Goal: Task Accomplishment & Management: Manage account settings

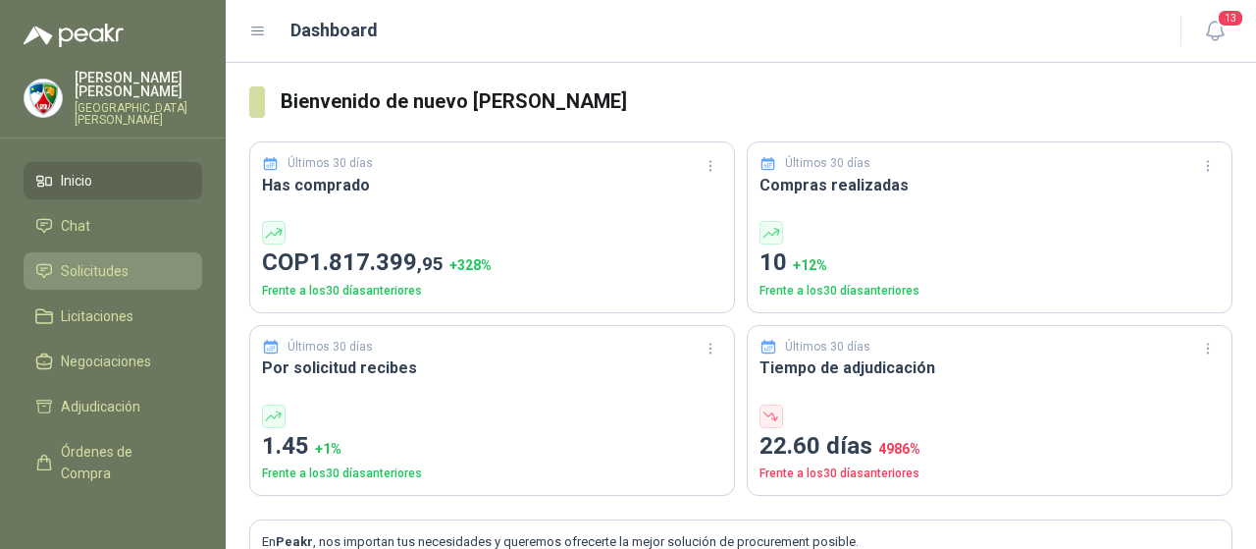
click at [86, 264] on span "Solicitudes" at bounding box center [95, 271] width 68 height 22
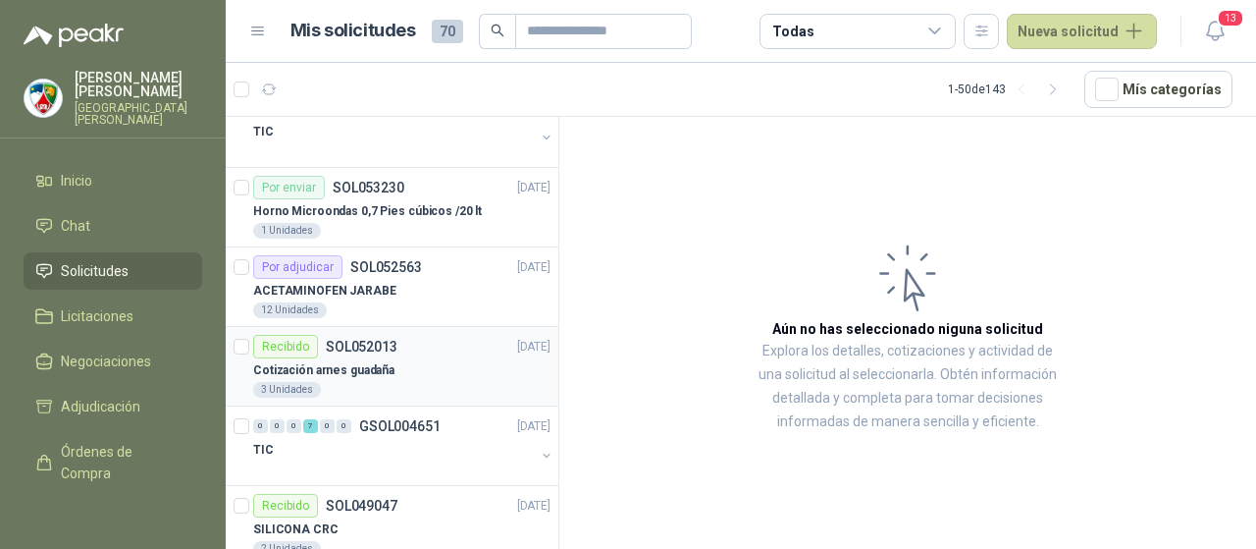
scroll to position [491, 0]
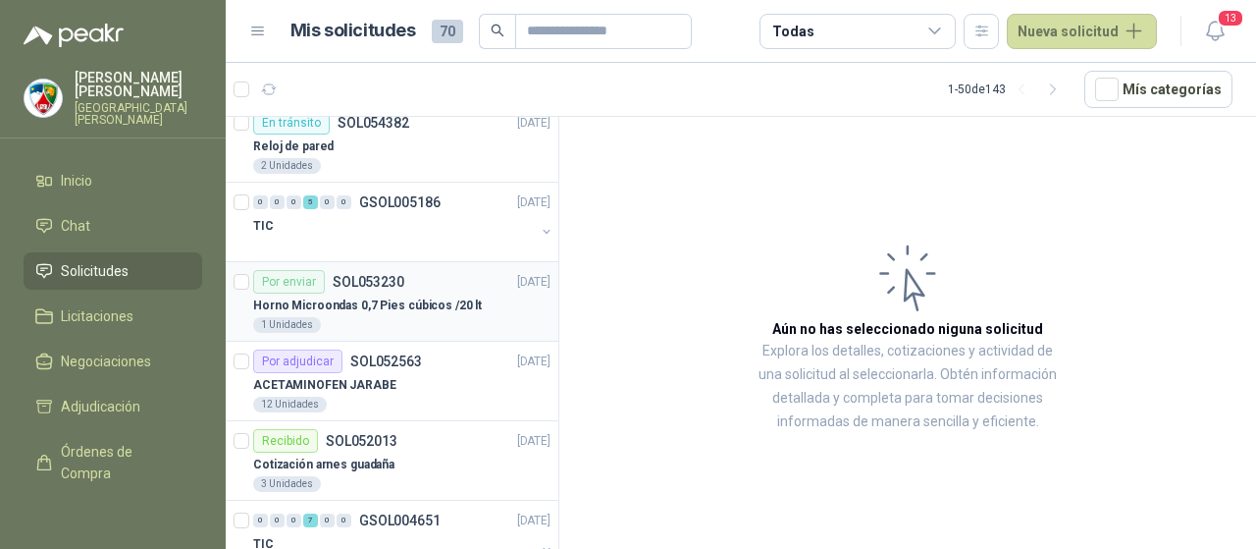
click at [393, 307] on p "Horno Microondas 0,7 Pies cúbicos /20 lt" at bounding box center [367, 305] width 229 height 19
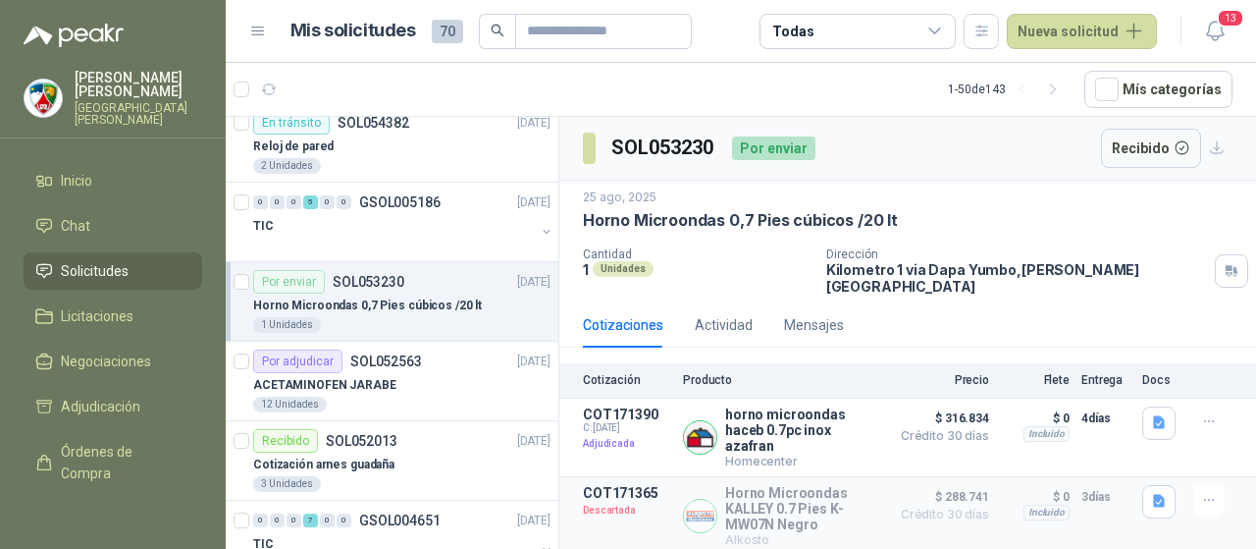
scroll to position [98, 0]
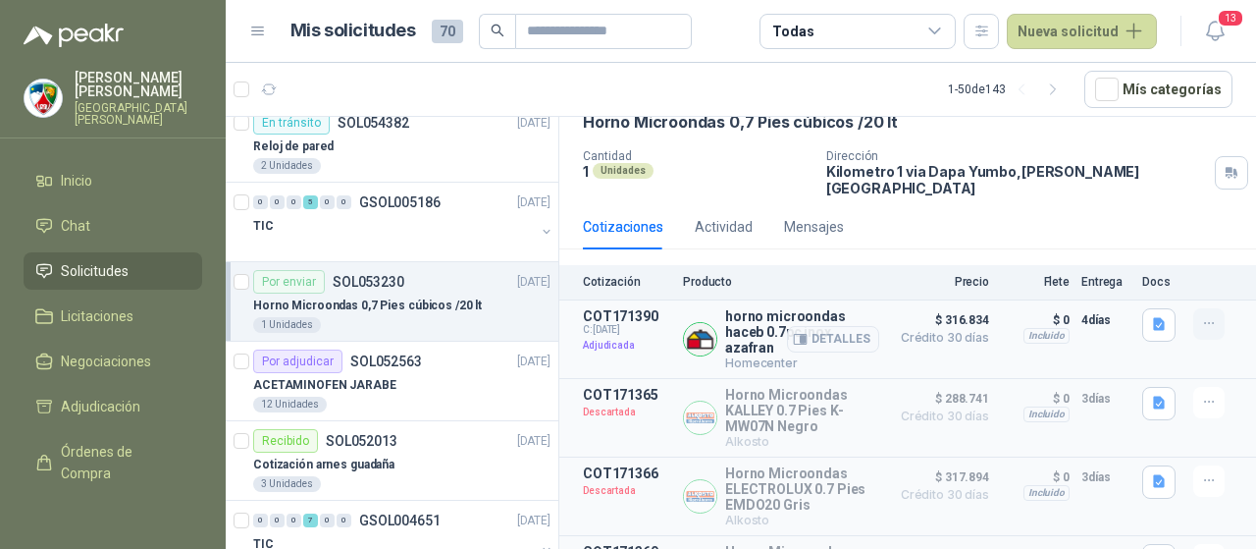
click at [1193, 319] on button "button" at bounding box center [1208, 323] width 31 height 31
click at [825, 326] on button "Detalles" at bounding box center [833, 339] width 92 height 26
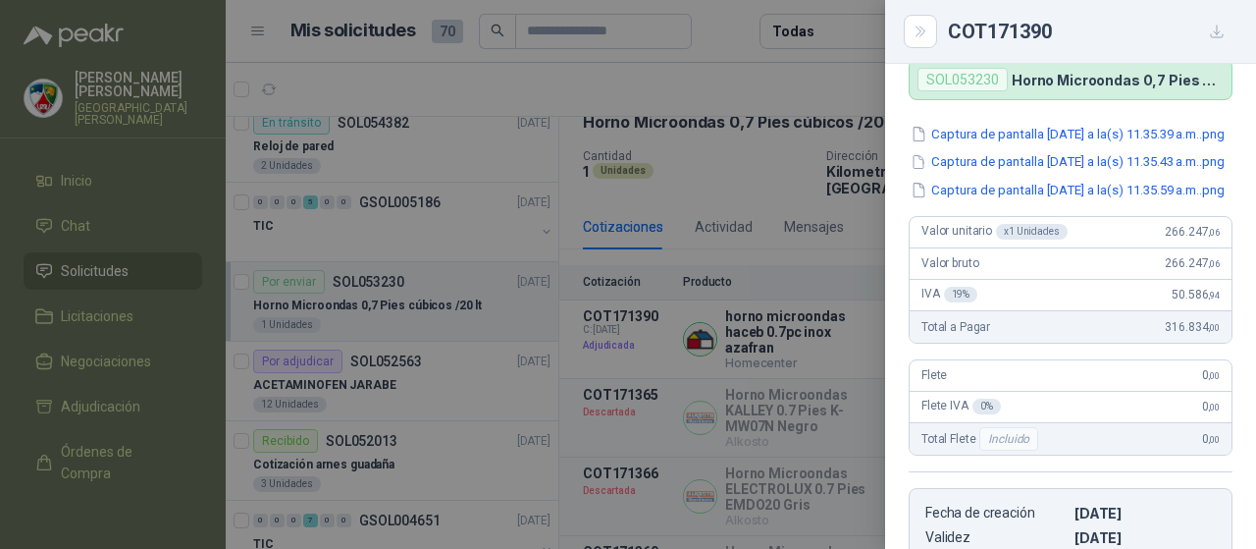
scroll to position [0, 0]
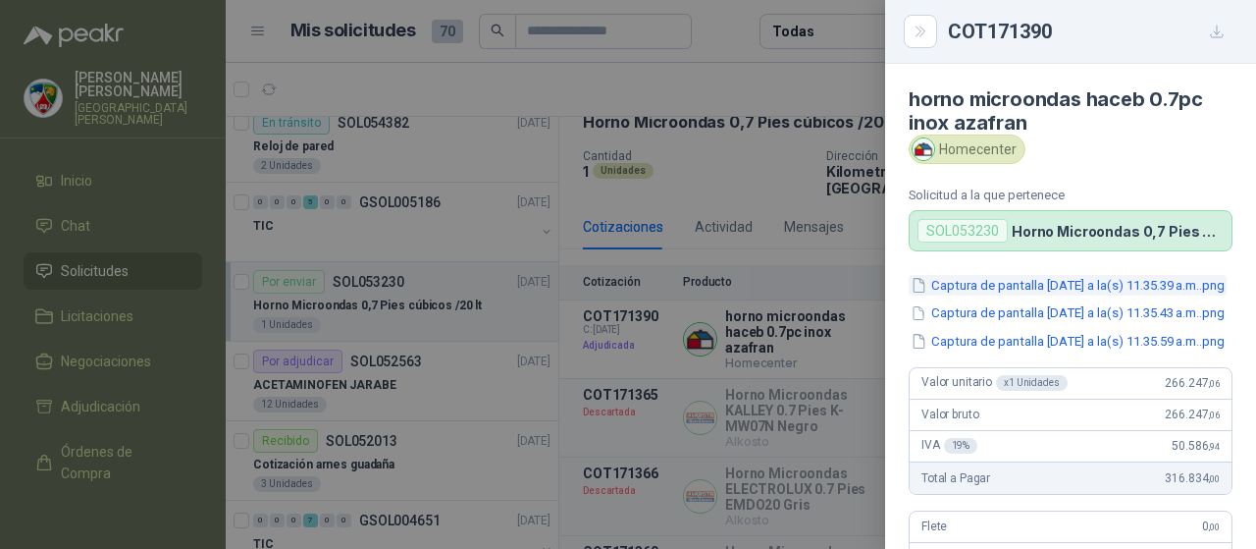
click at [1044, 289] on button "Captura de pantalla 2025-08-25 a la(s) 11.35.39 a.m..png" at bounding box center [1068, 285] width 318 height 21
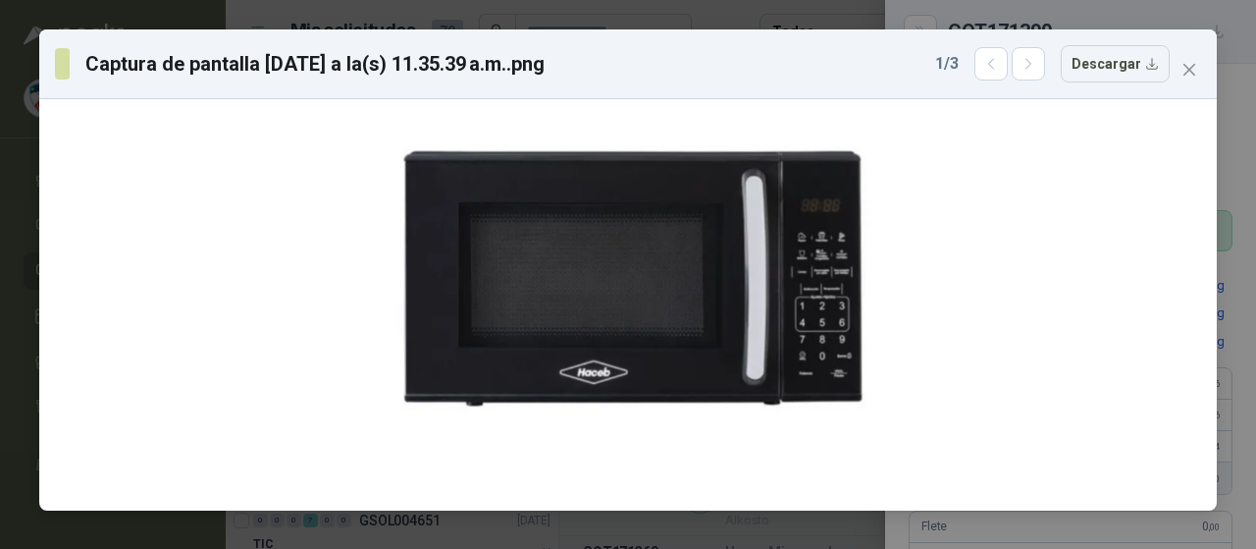
click at [1193, 76] on icon "close" at bounding box center [1190, 70] width 16 height 16
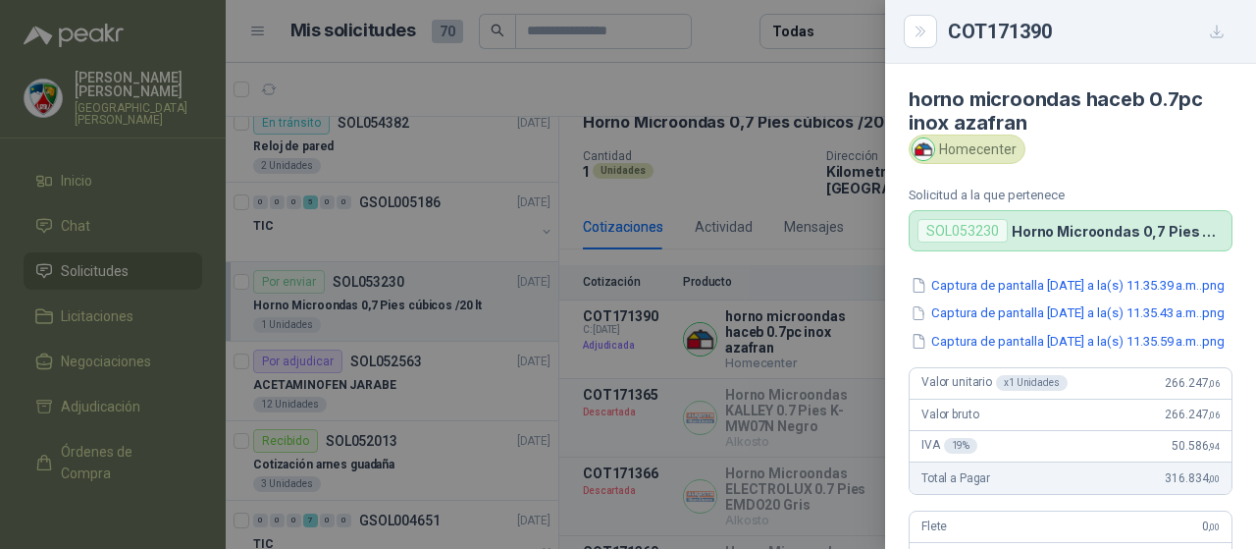
click at [744, 256] on div at bounding box center [628, 274] width 1256 height 549
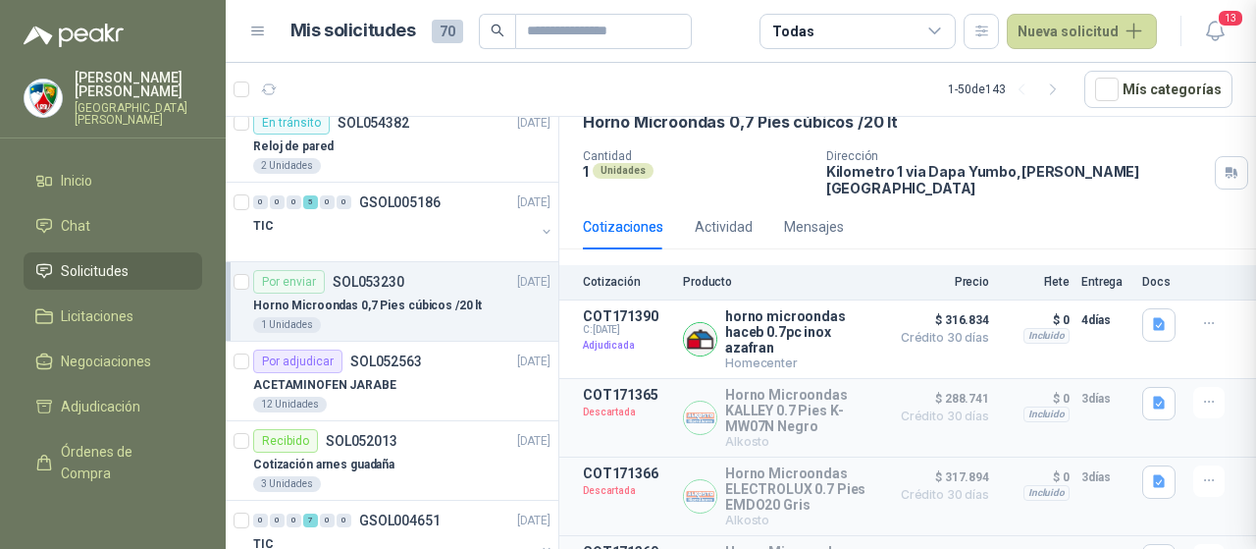
scroll to position [555, 0]
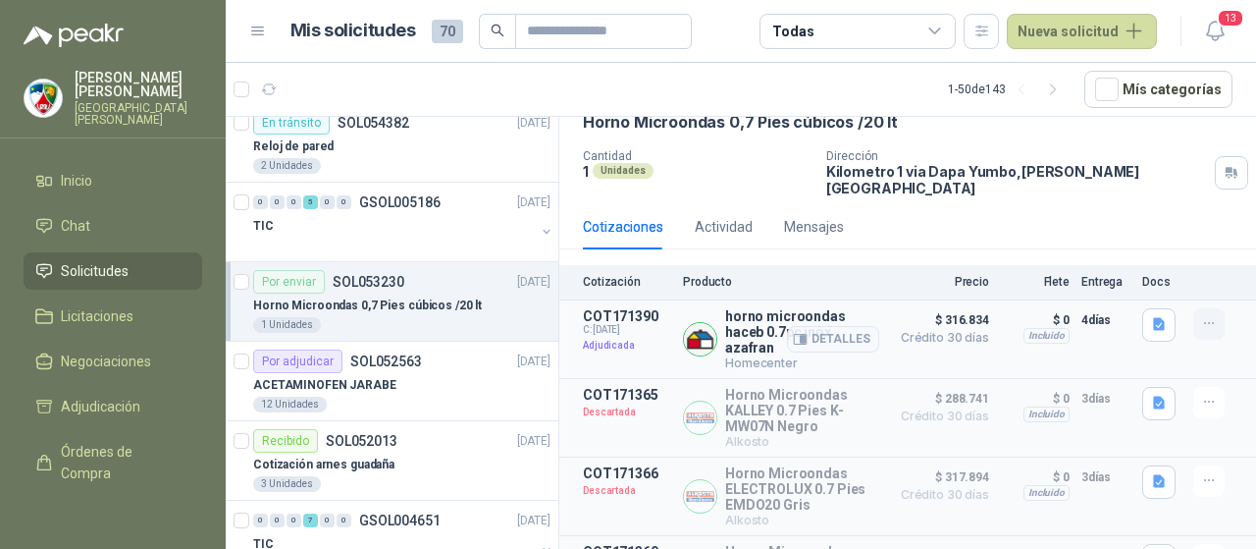
click at [1201, 315] on icon "button" at bounding box center [1209, 323] width 17 height 17
click at [1193, 308] on button "button" at bounding box center [1208, 323] width 31 height 31
click at [1153, 318] on icon "button" at bounding box center [1159, 324] width 12 height 13
click at [1021, 343] on div "$ 0 Incluido" at bounding box center [1035, 339] width 69 height 62
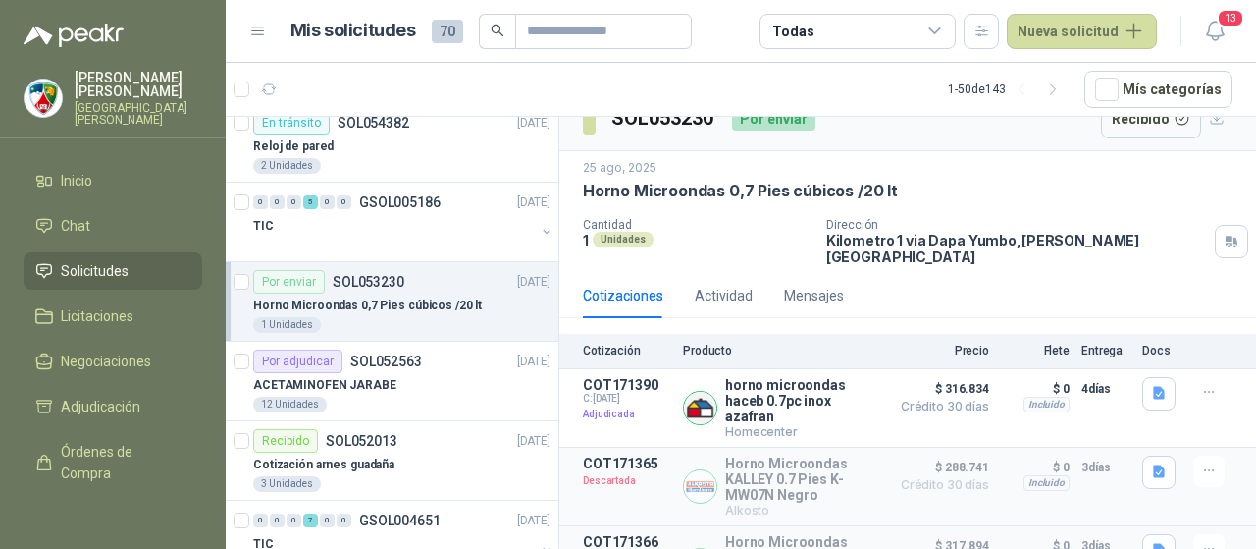
scroll to position [0, 0]
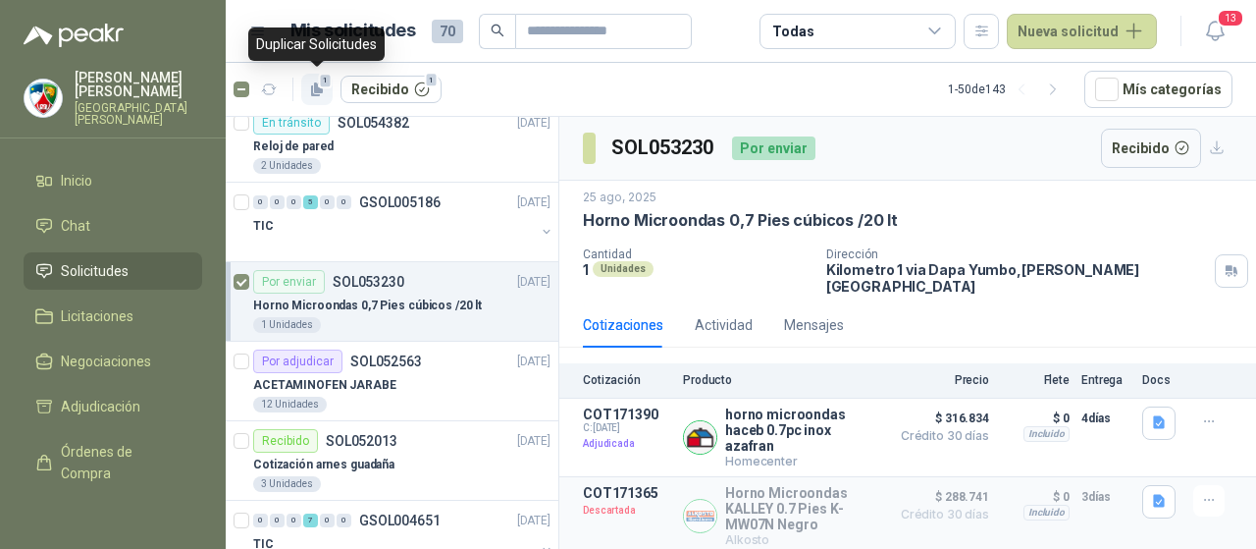
click at [311, 85] on icon "button" at bounding box center [317, 89] width 17 height 17
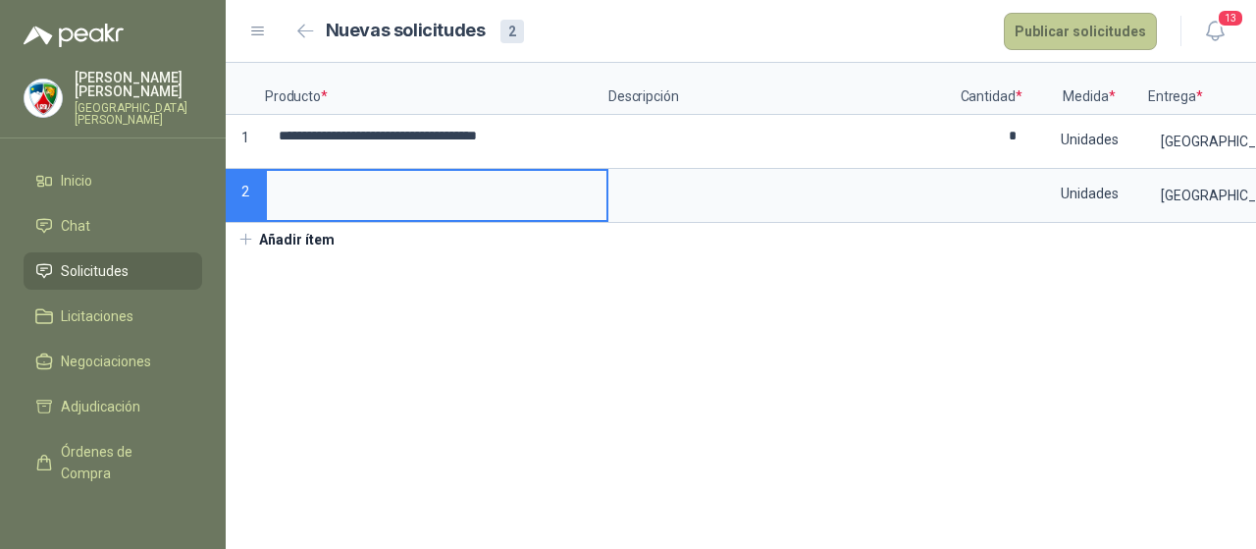
click at [1092, 28] on button "Publicar solicitudes" at bounding box center [1080, 31] width 153 height 37
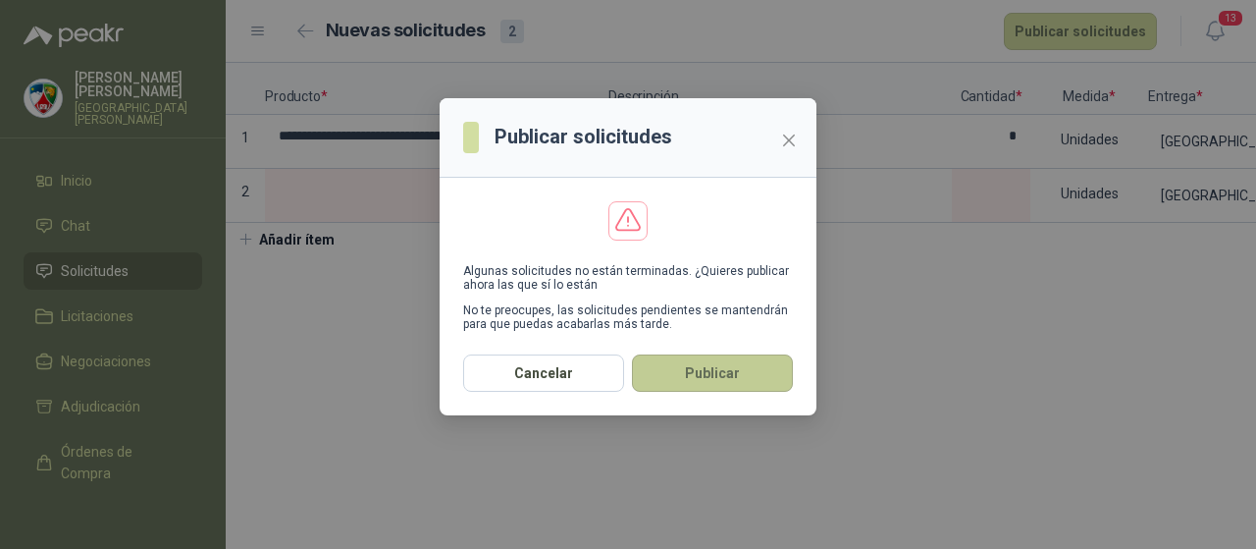
click at [716, 370] on button "Publicar" at bounding box center [712, 372] width 161 height 37
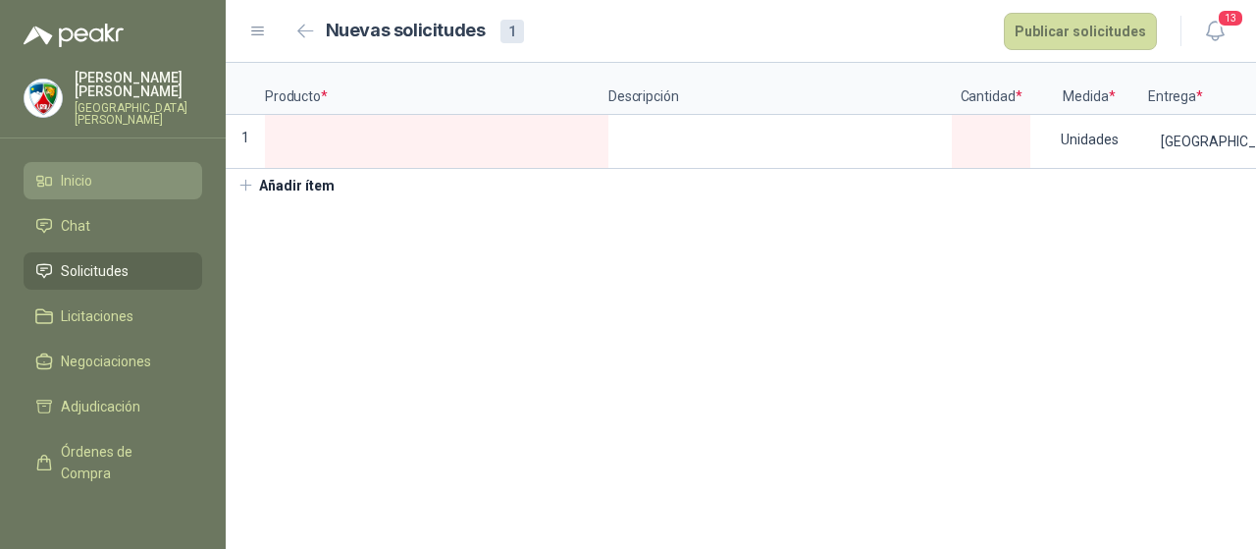
click at [75, 173] on span "Inicio" at bounding box center [76, 181] width 31 height 22
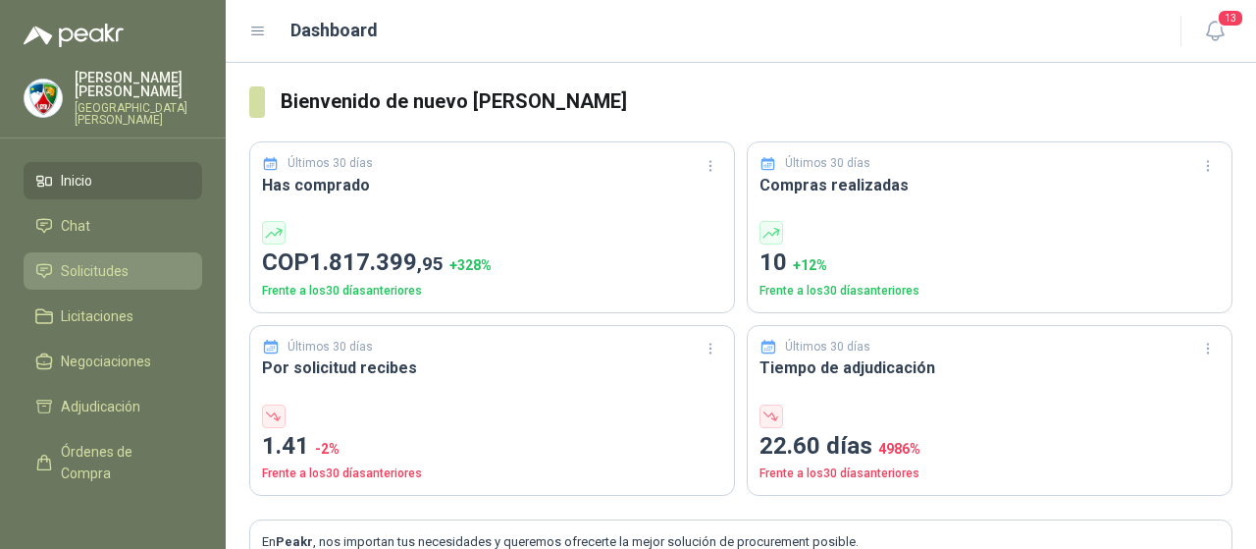
click at [109, 265] on span "Solicitudes" at bounding box center [95, 271] width 68 height 22
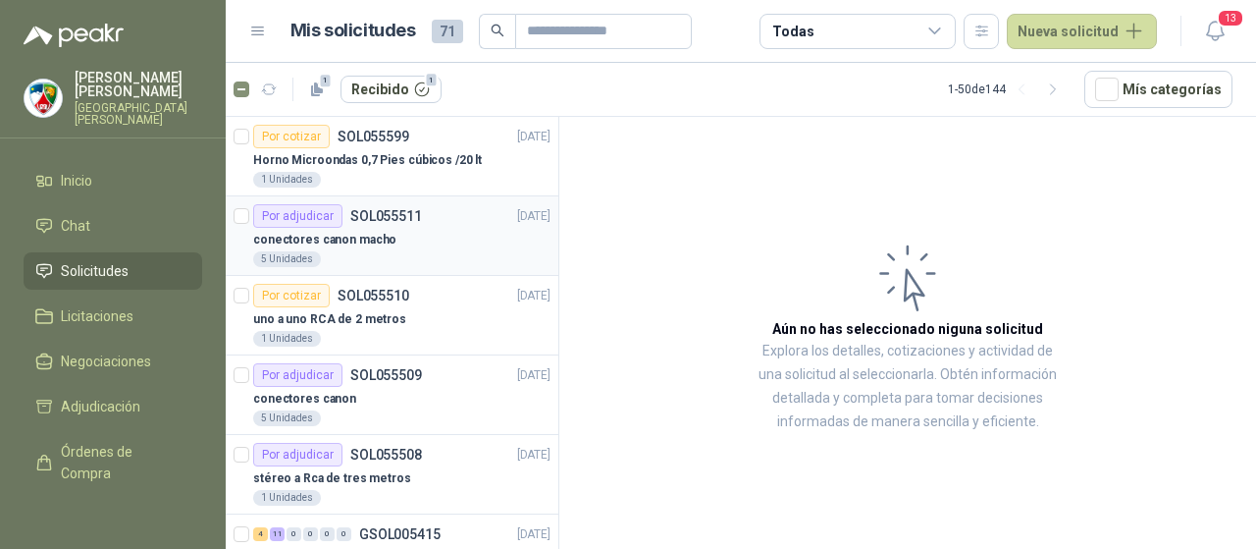
click at [372, 257] on div "5 Unidades" at bounding box center [401, 259] width 297 height 16
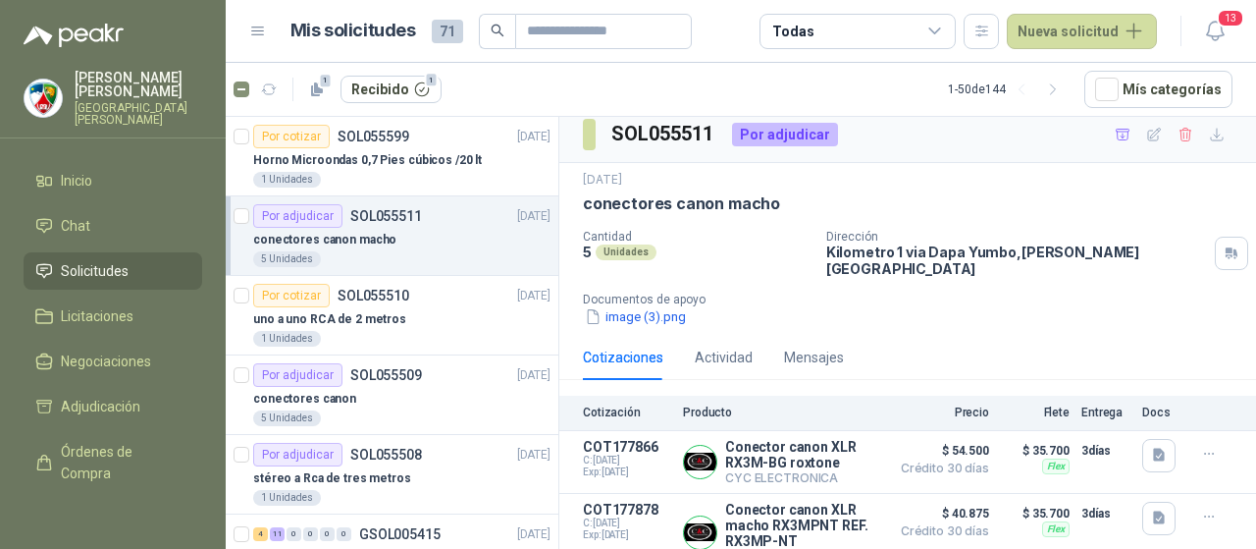
scroll to position [12, 0]
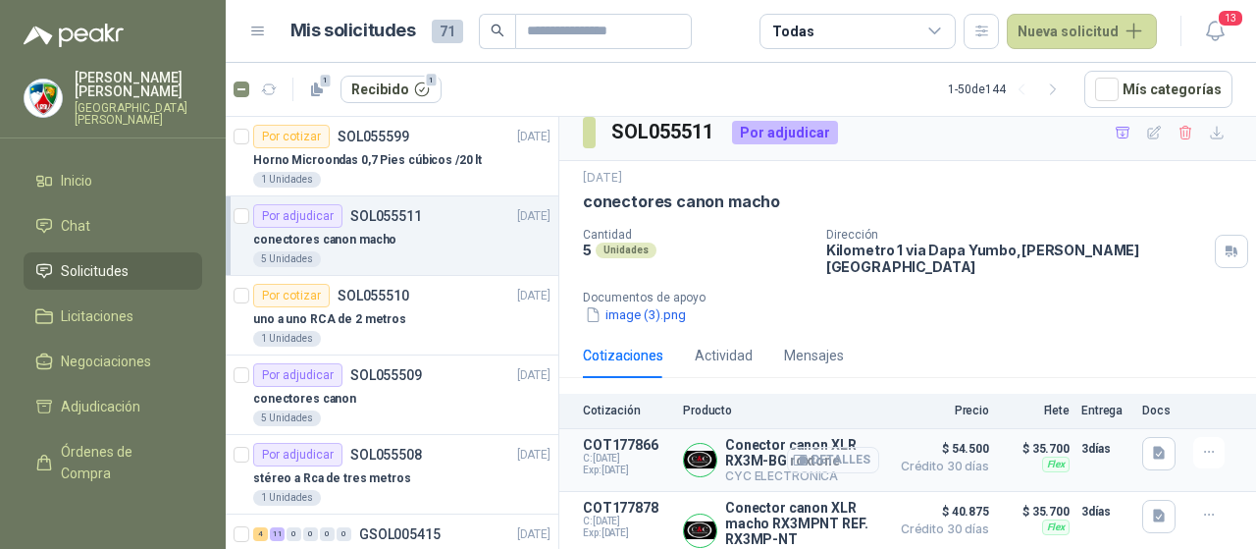
click at [804, 447] on button "Detalles" at bounding box center [833, 460] width 92 height 26
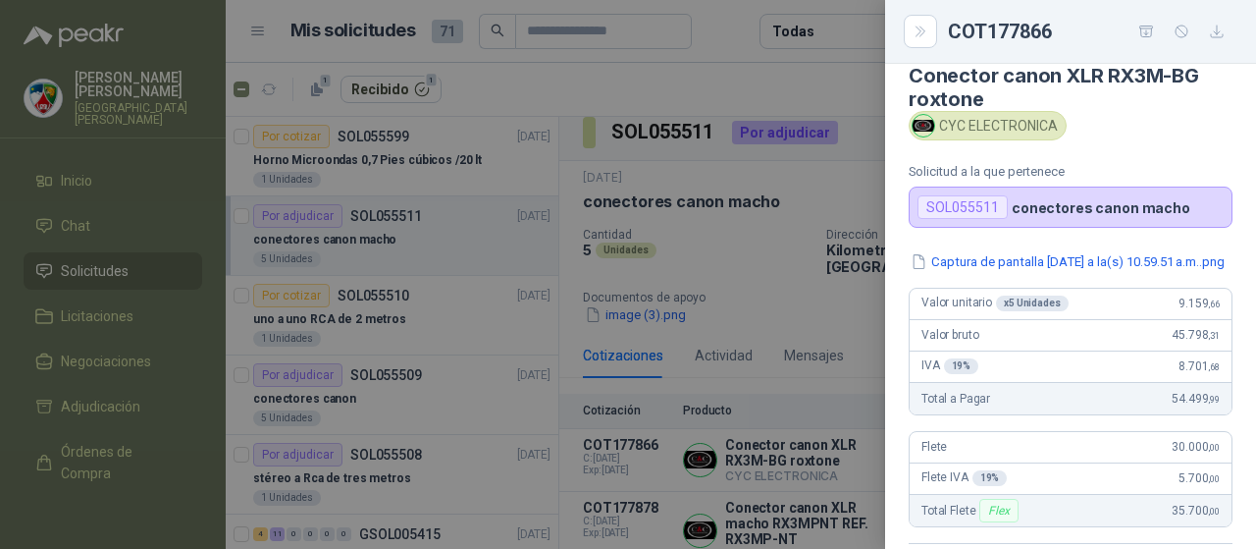
scroll to position [0, 0]
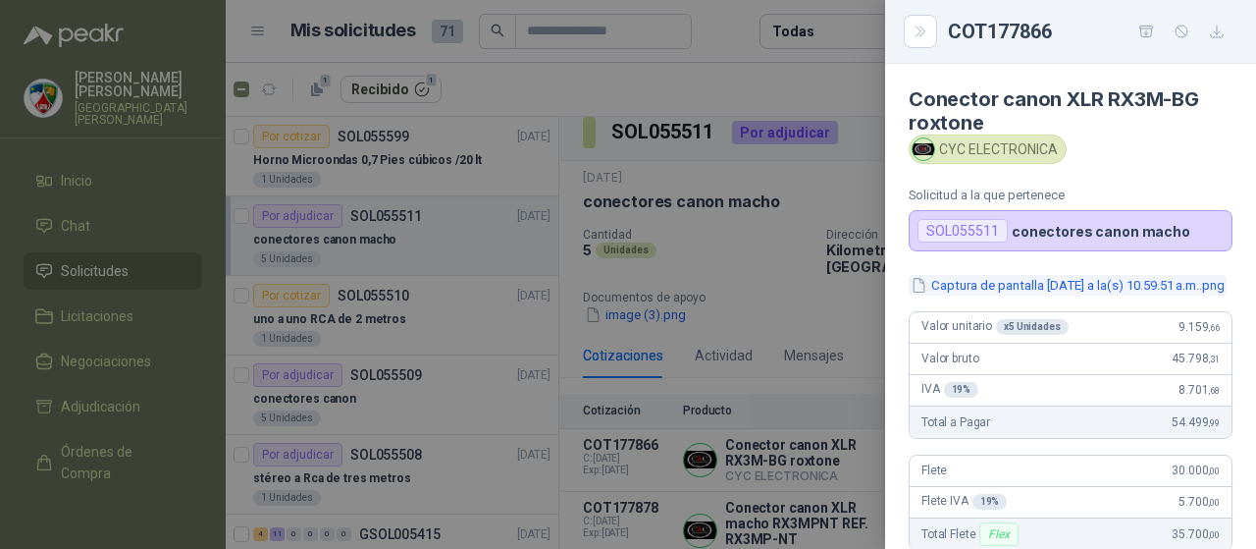
click at [1040, 295] on button "Captura de pantalla 2025-09-11 a la(s) 10.59.51 a.m..png" at bounding box center [1068, 285] width 318 height 21
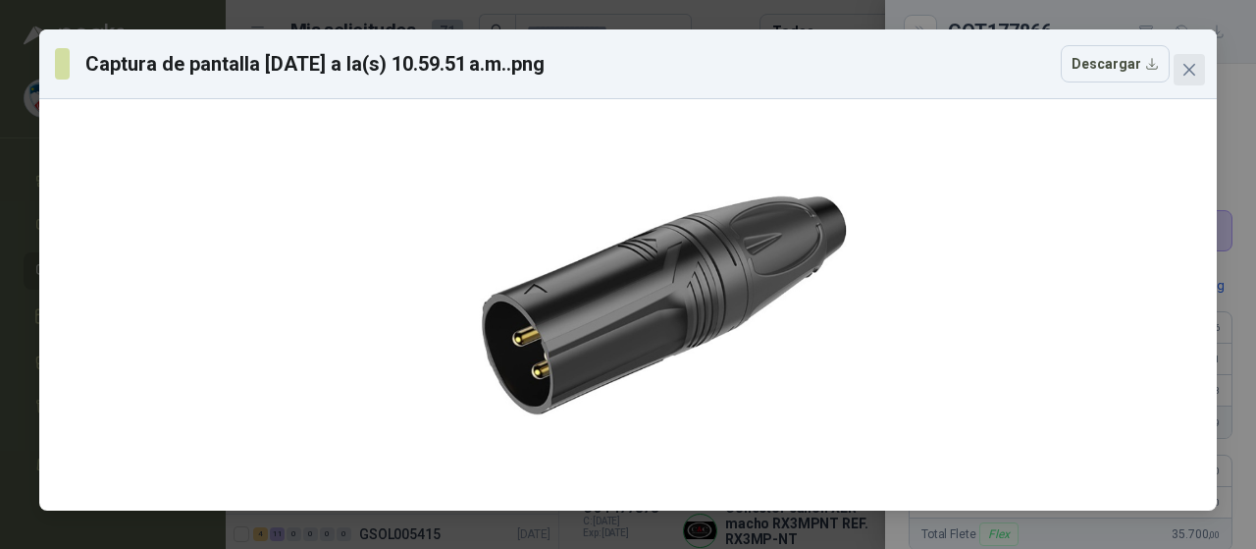
click at [1195, 71] on icon "close" at bounding box center [1190, 70] width 16 height 16
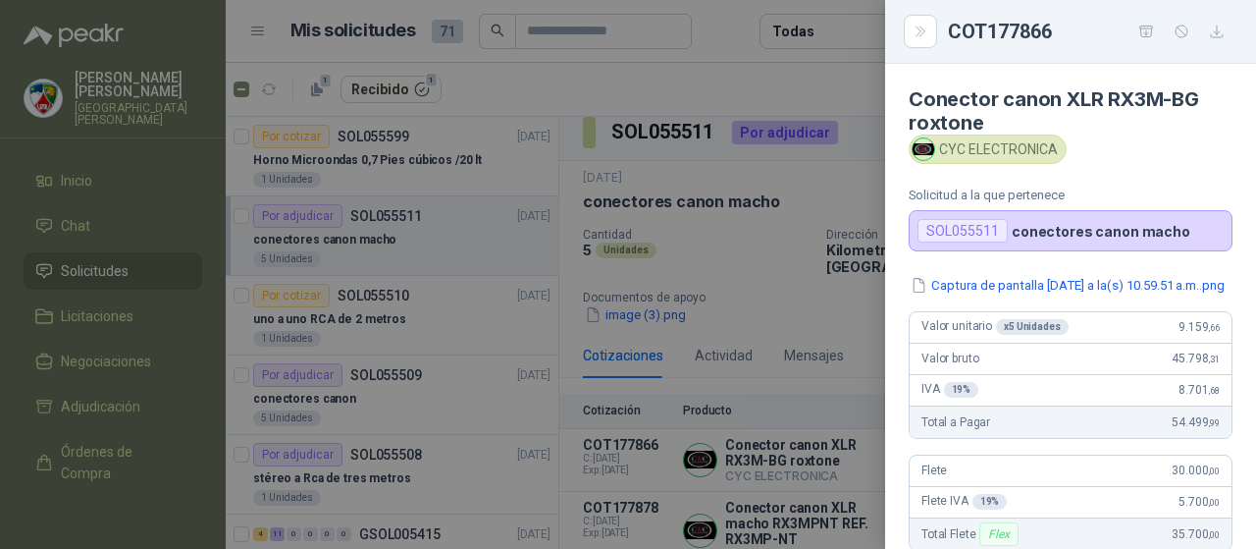
click at [734, 358] on div at bounding box center [628, 274] width 1256 height 549
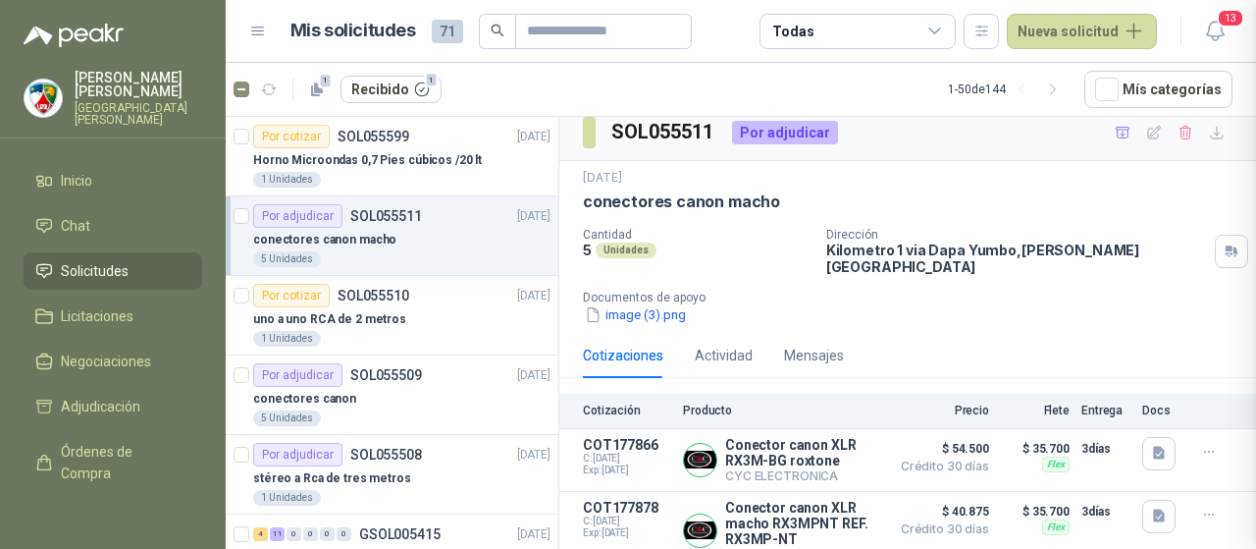
scroll to position [469, 0]
click at [847, 517] on button "Detalles" at bounding box center [833, 530] width 92 height 26
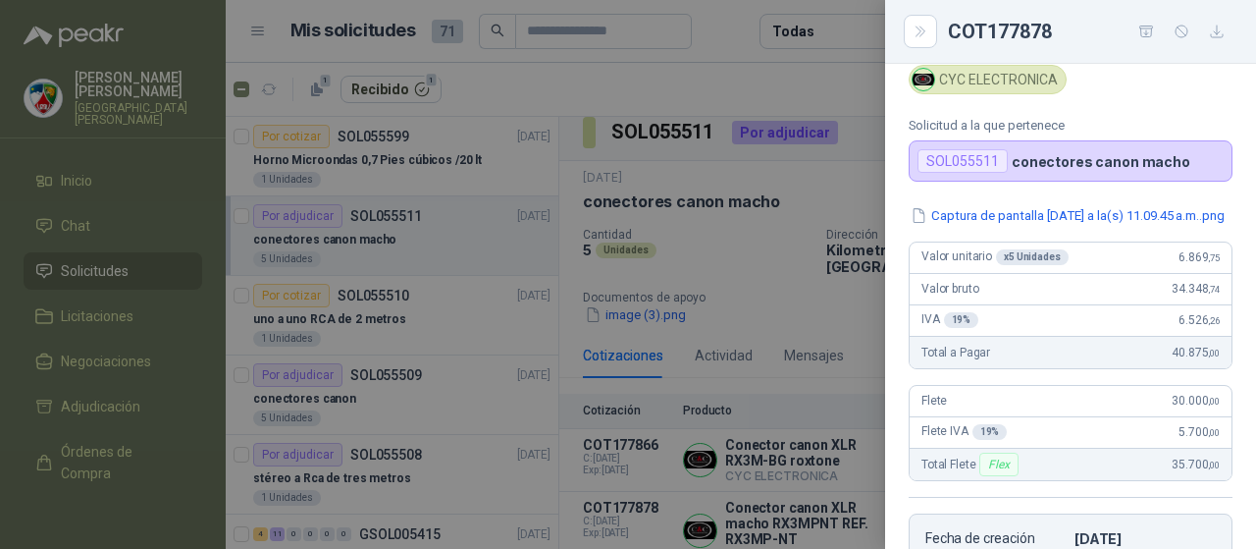
scroll to position [0, 0]
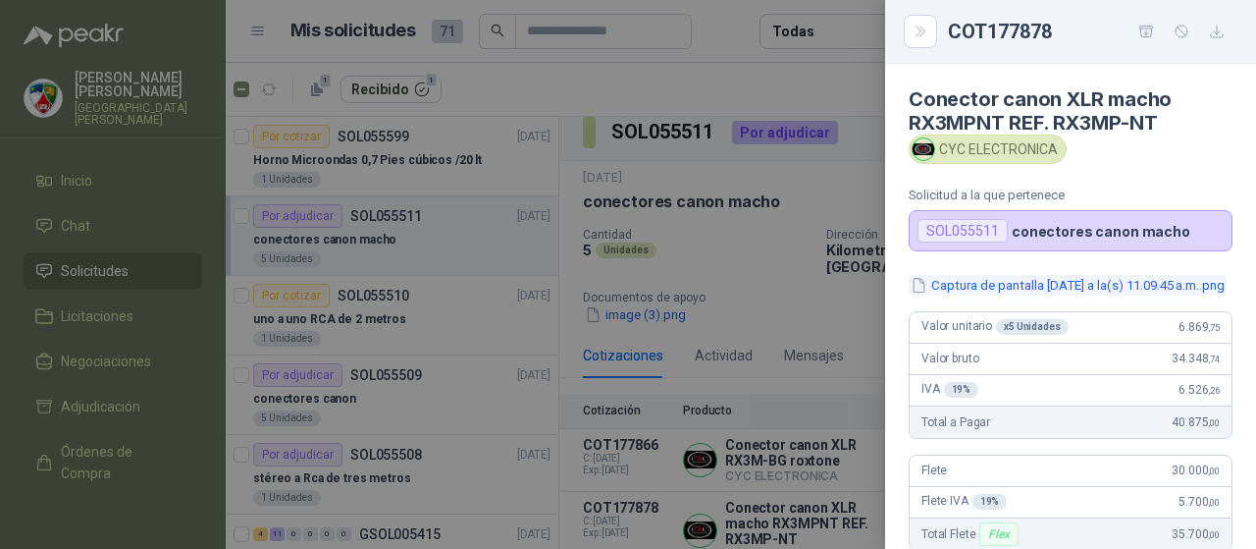
click at [990, 282] on button "Captura de pantalla 2025-09-11 a la(s) 11.09.45 a.m..png" at bounding box center [1068, 285] width 318 height 21
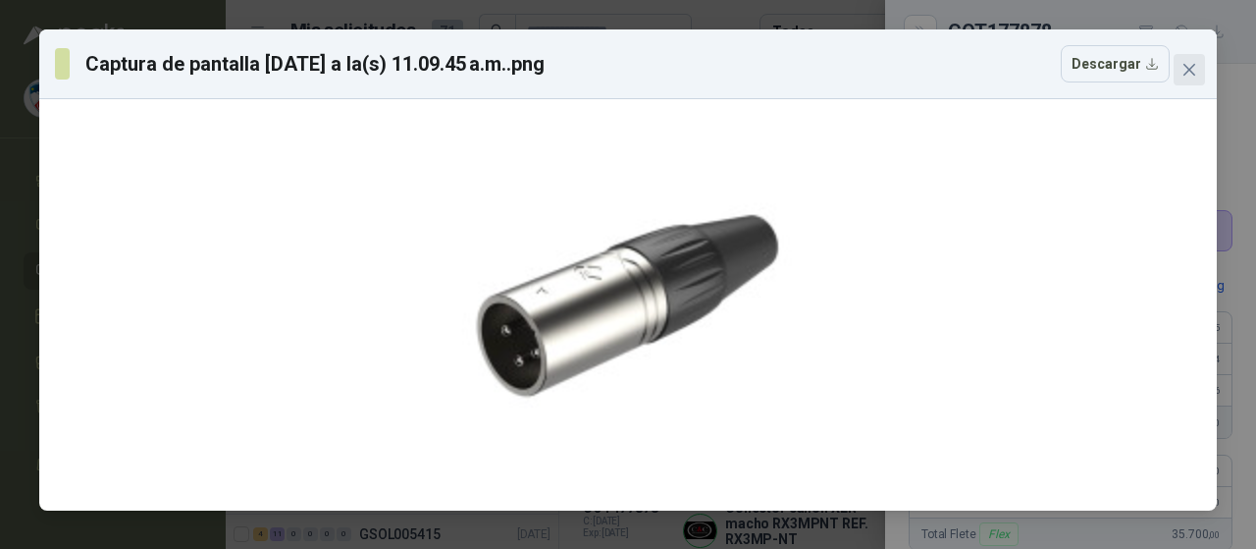
click at [1186, 64] on icon "close" at bounding box center [1190, 70] width 16 height 16
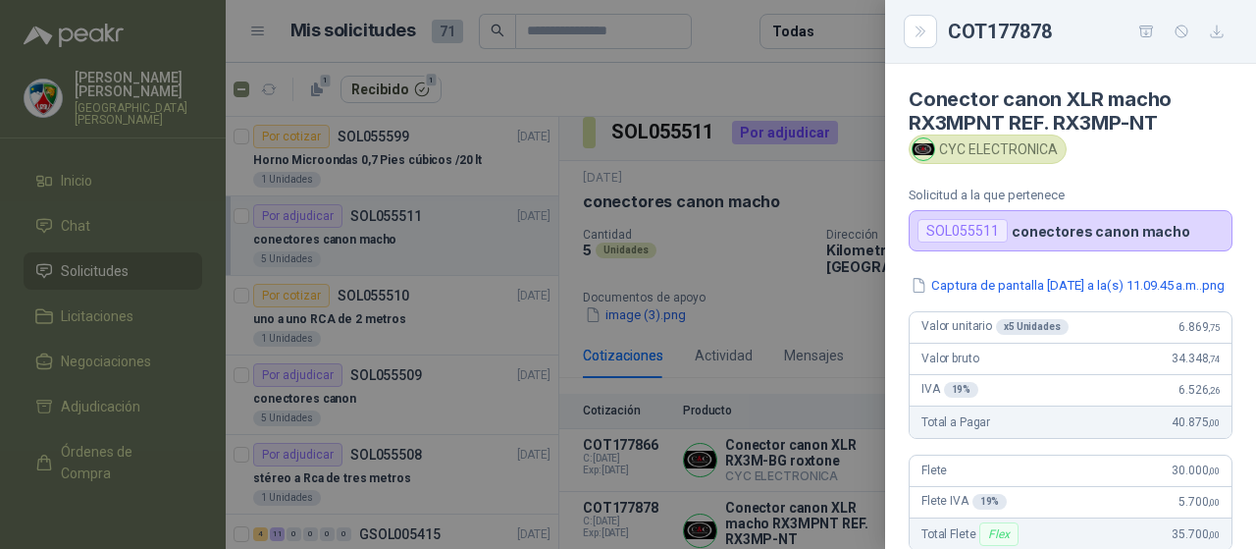
click at [822, 308] on div at bounding box center [628, 274] width 1256 height 549
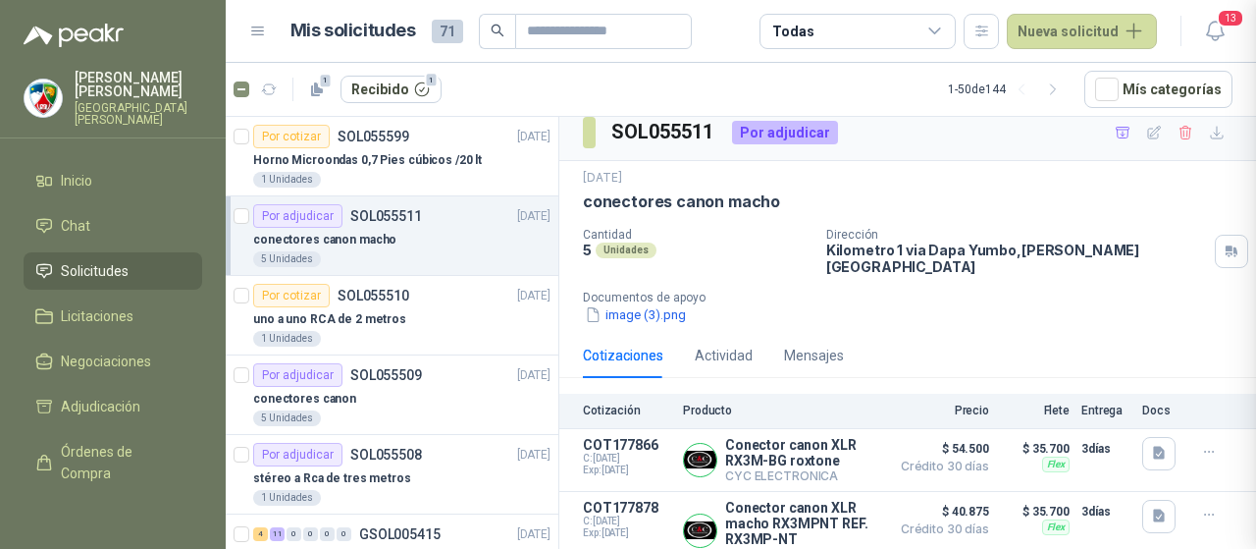
scroll to position [469, 0]
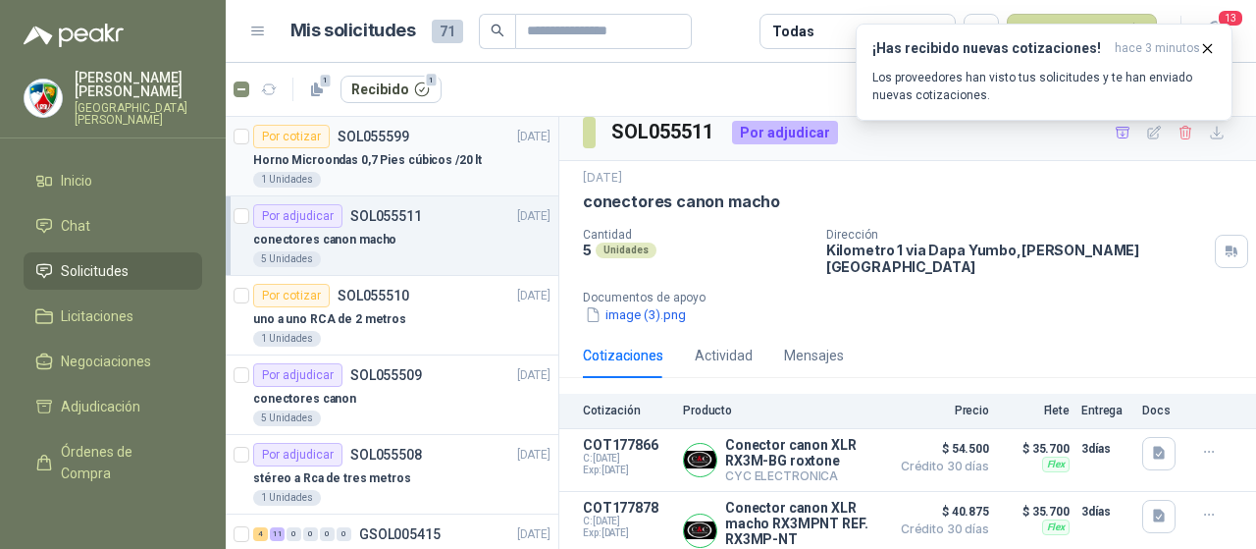
click at [392, 156] on p "Horno Microondas 0,7 Pies cúbicos /20 lt" at bounding box center [367, 160] width 229 height 19
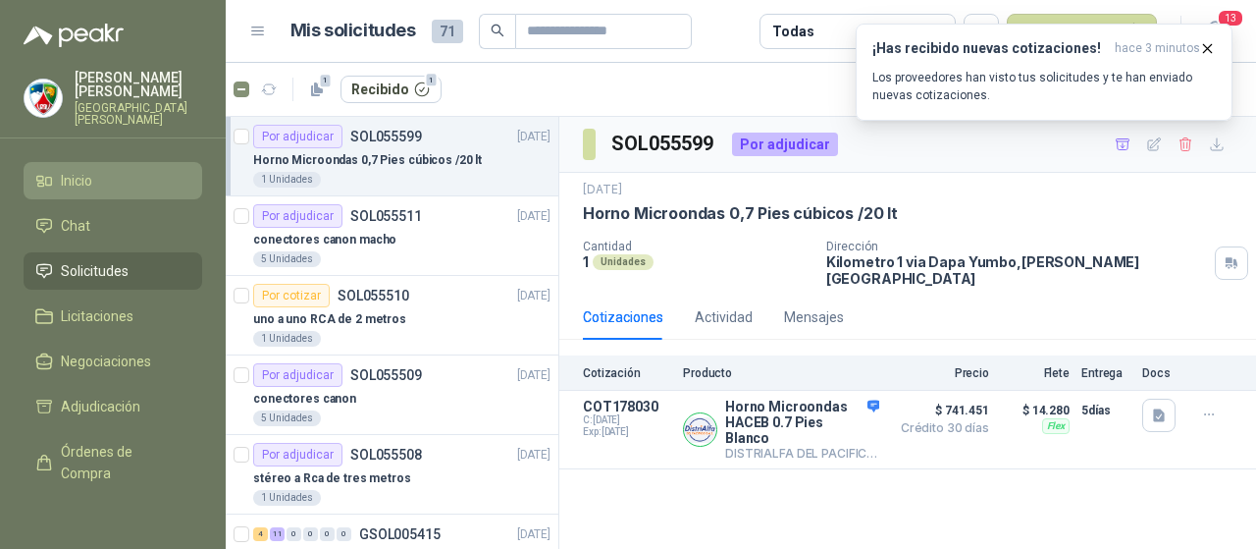
click at [95, 174] on li "Inicio" at bounding box center [112, 181] width 155 height 22
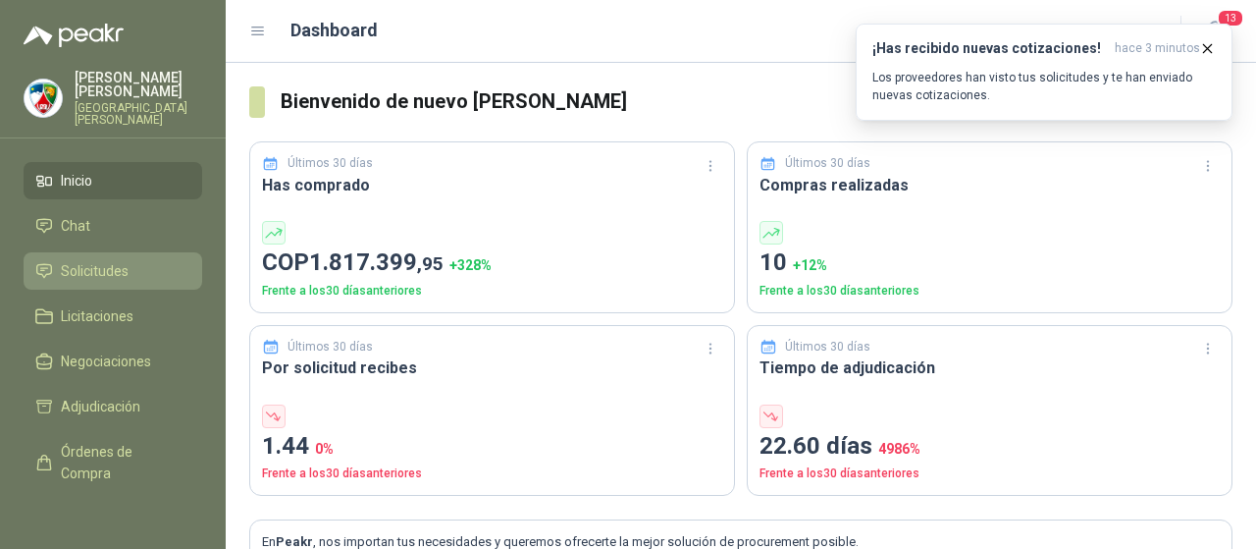
click at [122, 260] on span "Solicitudes" at bounding box center [95, 271] width 68 height 22
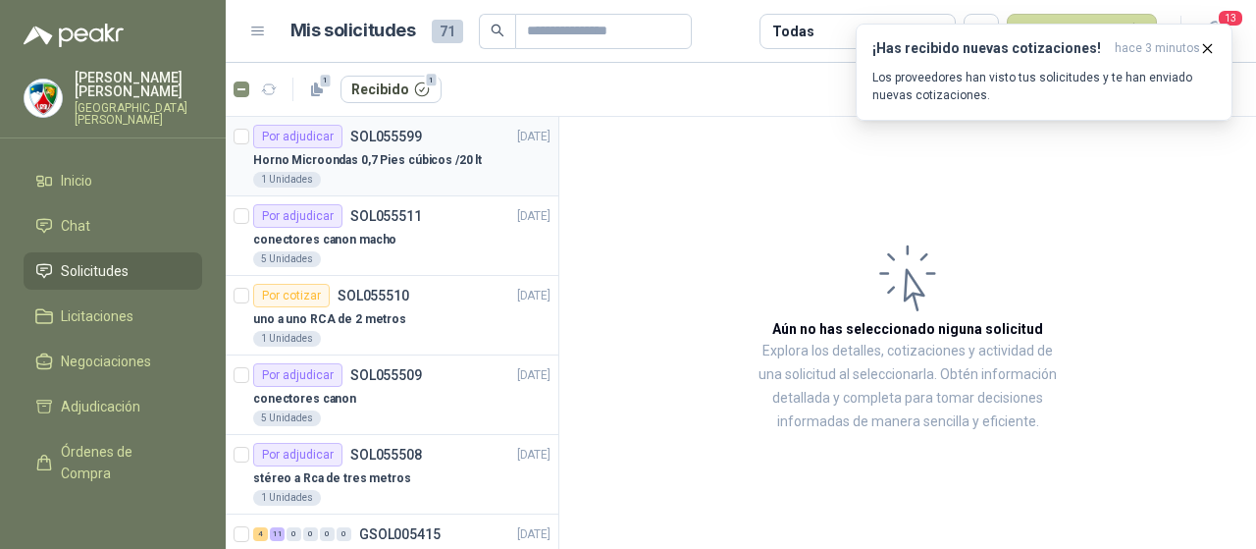
click at [375, 160] on p "Horno Microondas 0,7 Pies cúbicos /20 lt" at bounding box center [367, 160] width 229 height 19
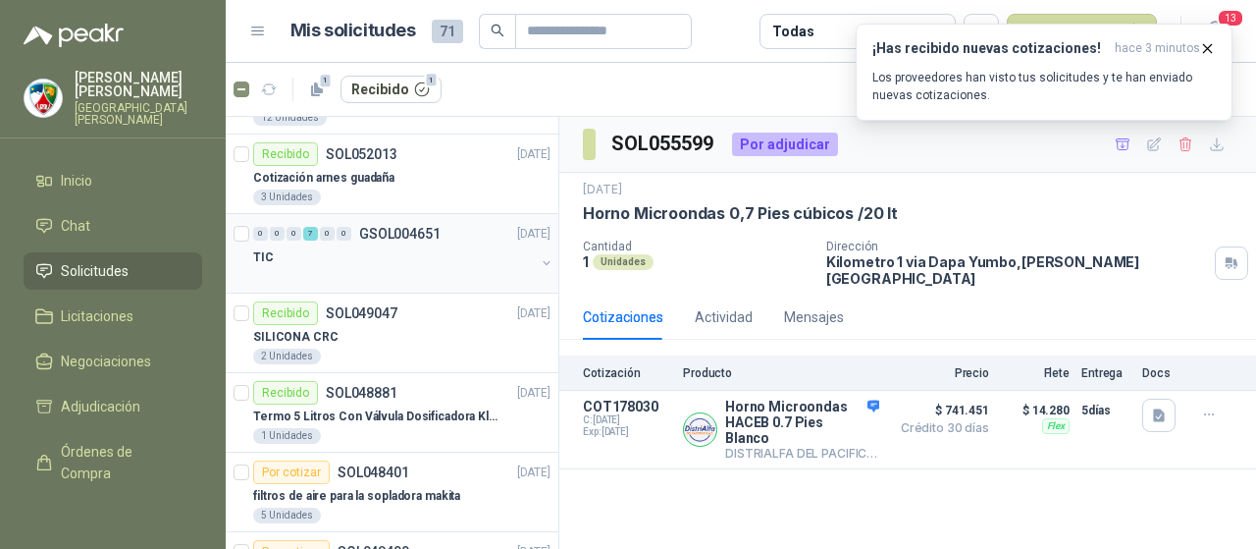
scroll to position [883, 0]
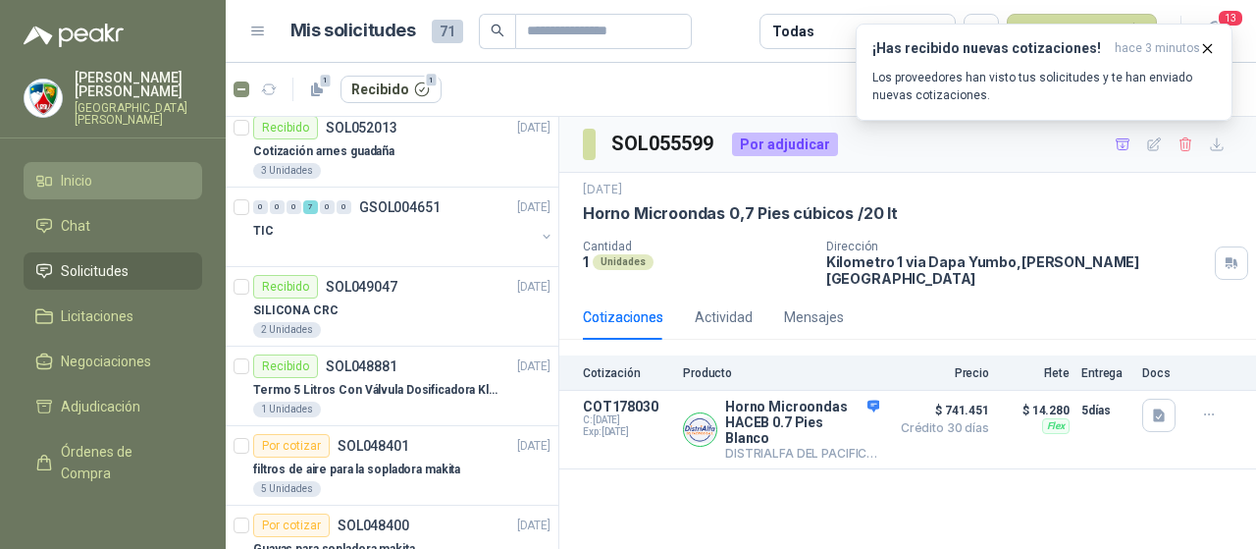
click at [116, 162] on link "Inicio" at bounding box center [113, 180] width 179 height 37
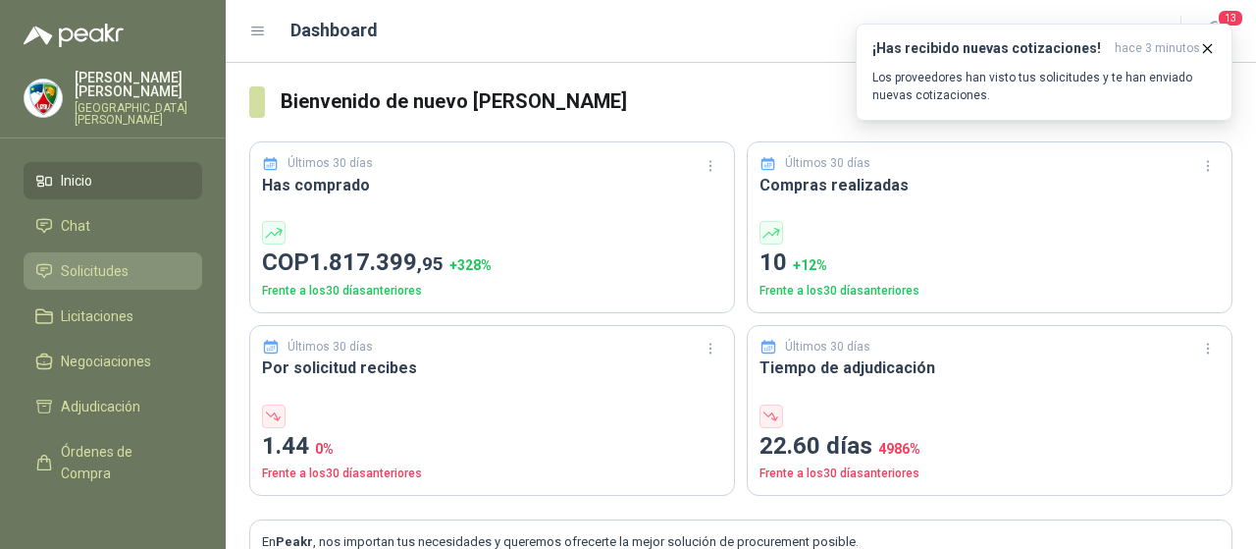
click at [88, 260] on span "Solicitudes" at bounding box center [95, 271] width 68 height 22
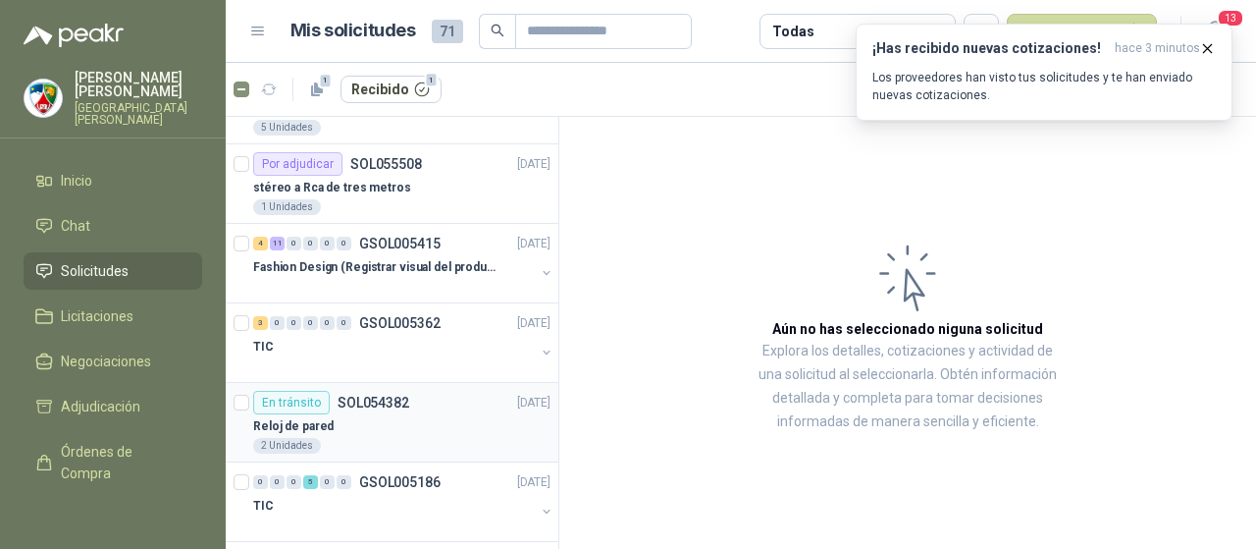
scroll to position [196, 0]
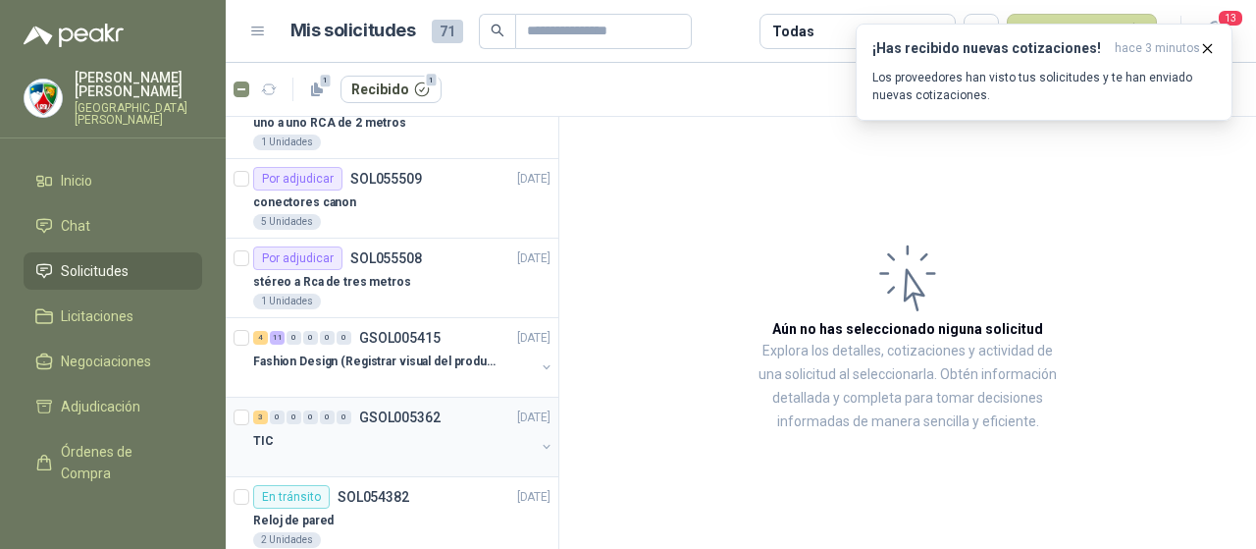
click at [418, 447] on div "TIC" at bounding box center [394, 441] width 282 height 24
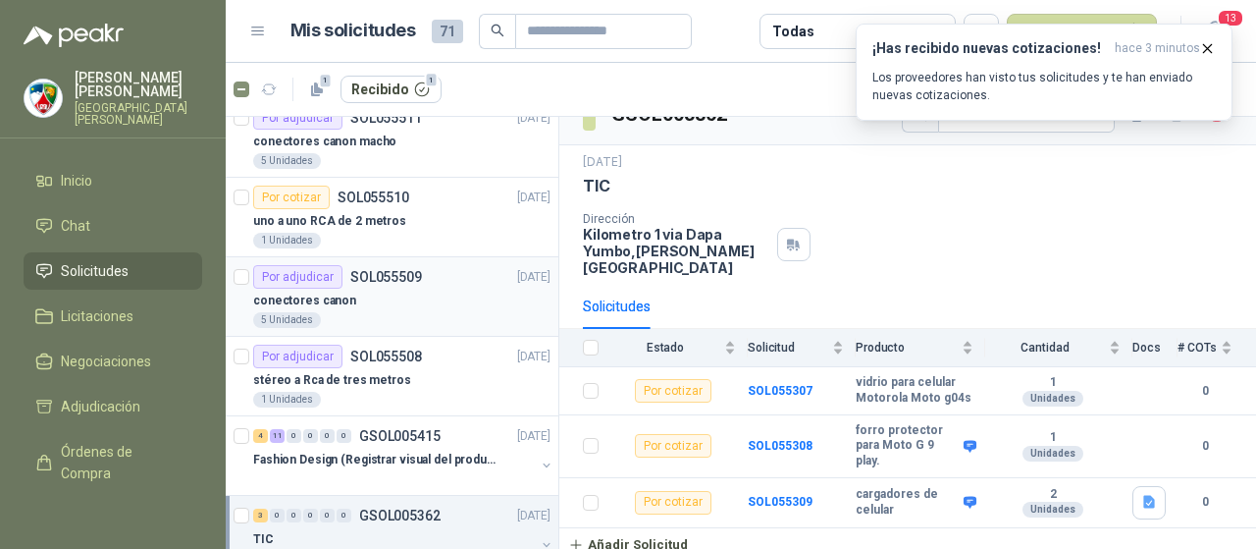
scroll to position [196, 0]
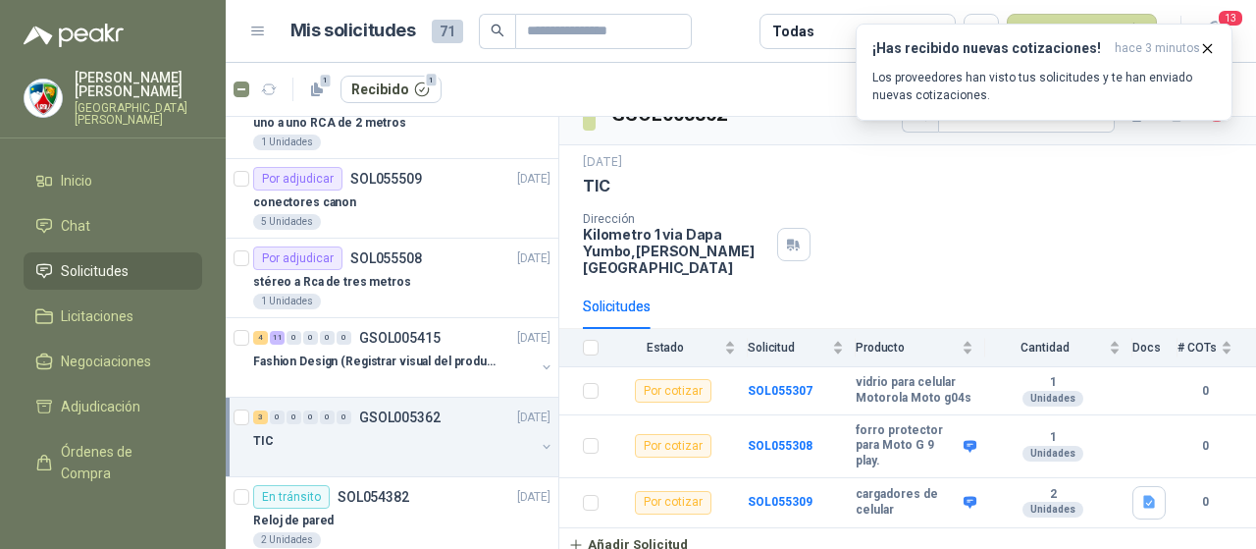
click at [436, 419] on p "GSOL005362" at bounding box center [399, 417] width 81 height 14
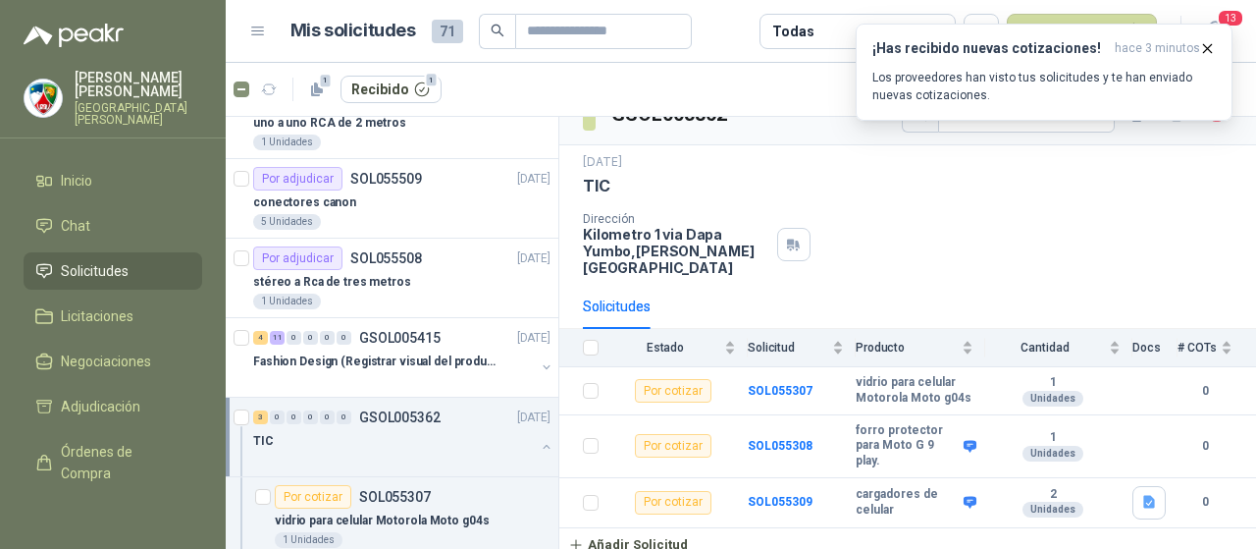
scroll to position [6, 0]
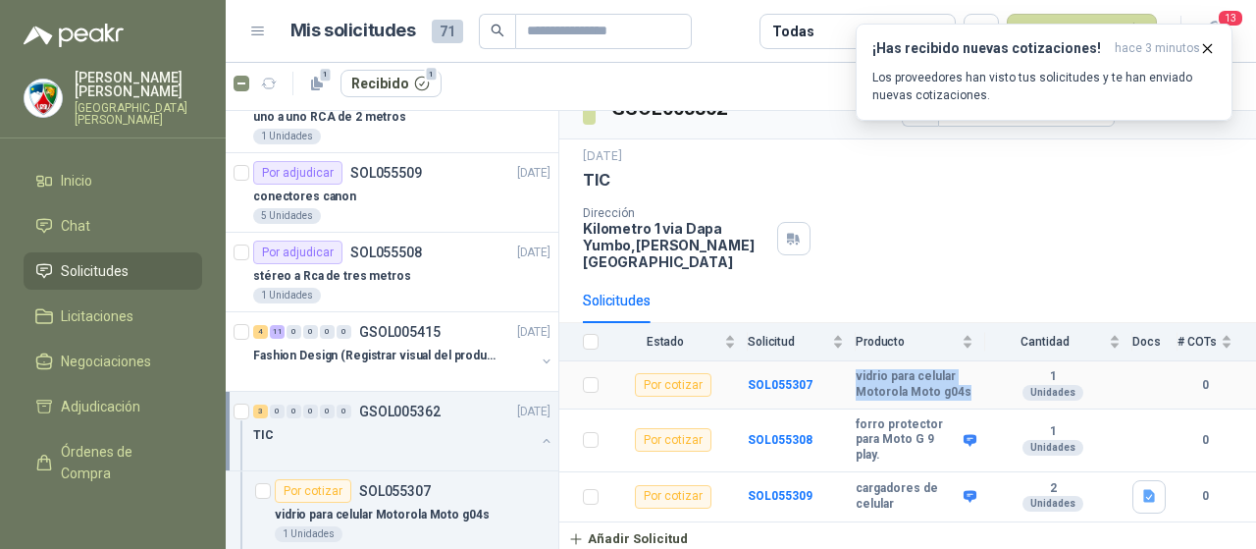
drag, startPoint x: 882, startPoint y: 390, endPoint x: 837, endPoint y: 360, distance: 53.9
click at [837, 361] on tr "Por cotizar SOL055307 vidrio para celular Motorola Moto g04s 1 Unidades 0" at bounding box center [907, 385] width 697 height 48
copy tr "vidrio para celular Motorola Moto g04s"
click at [782, 378] on b "SOL055307" at bounding box center [780, 385] width 65 height 14
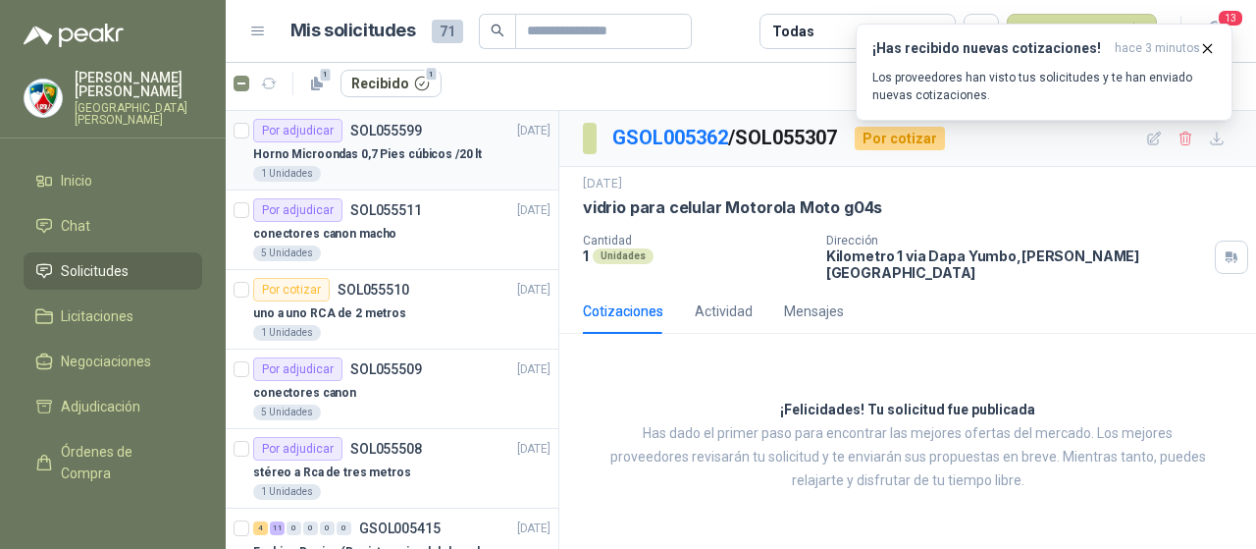
click at [440, 163] on div "Horno Microondas 0,7 Pies cúbicos /20 lt" at bounding box center [401, 154] width 297 height 24
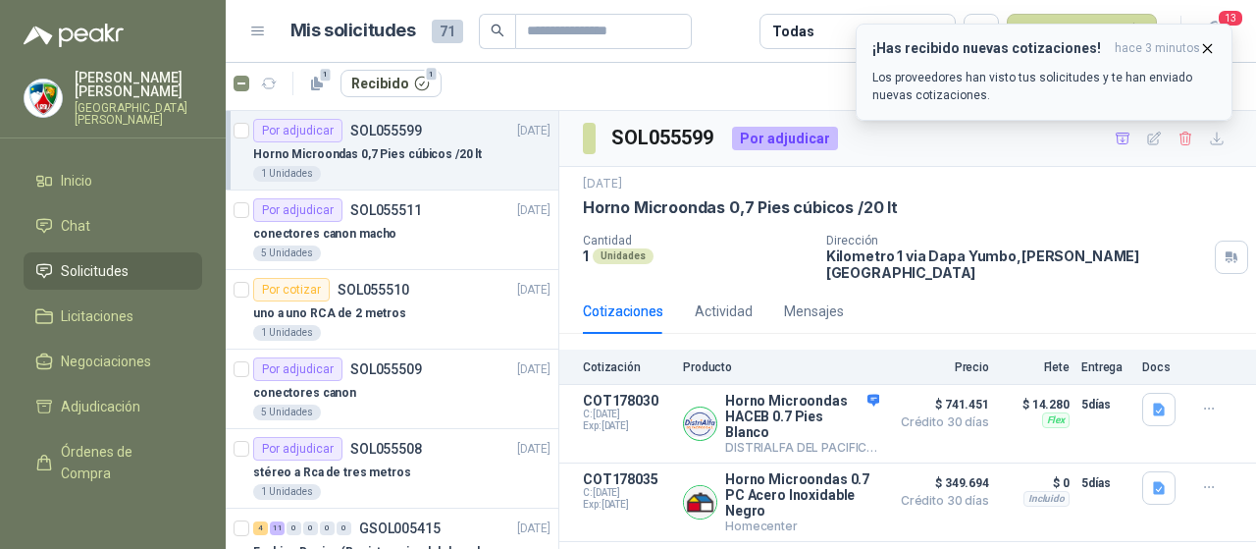
click at [1210, 45] on icon "button" at bounding box center [1208, 48] width 8 height 8
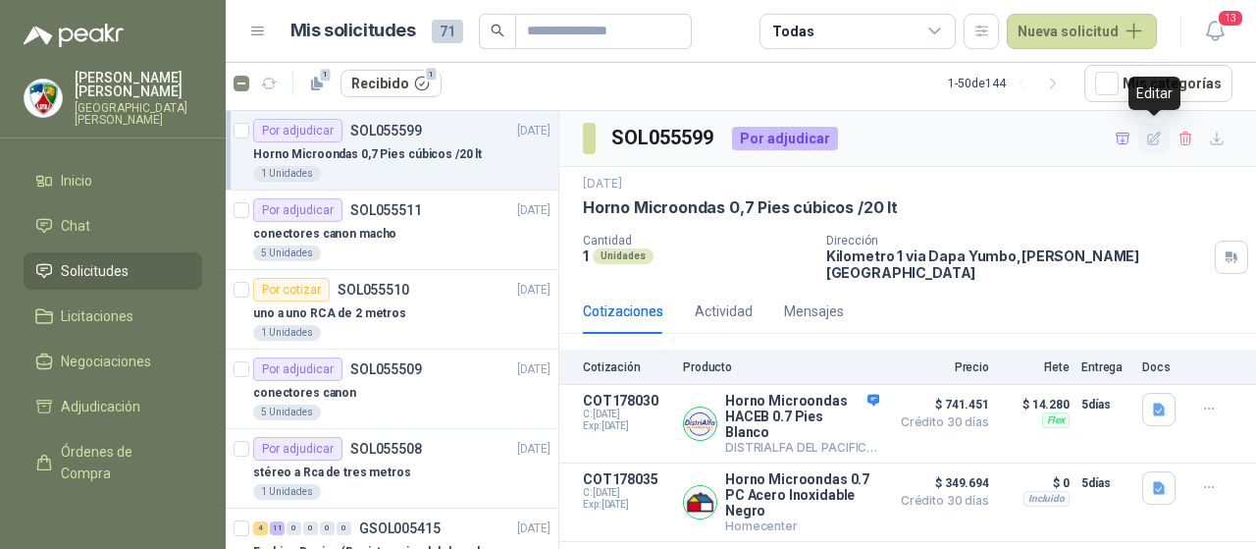
click at [1153, 141] on icon "button" at bounding box center [1154, 139] width 17 height 17
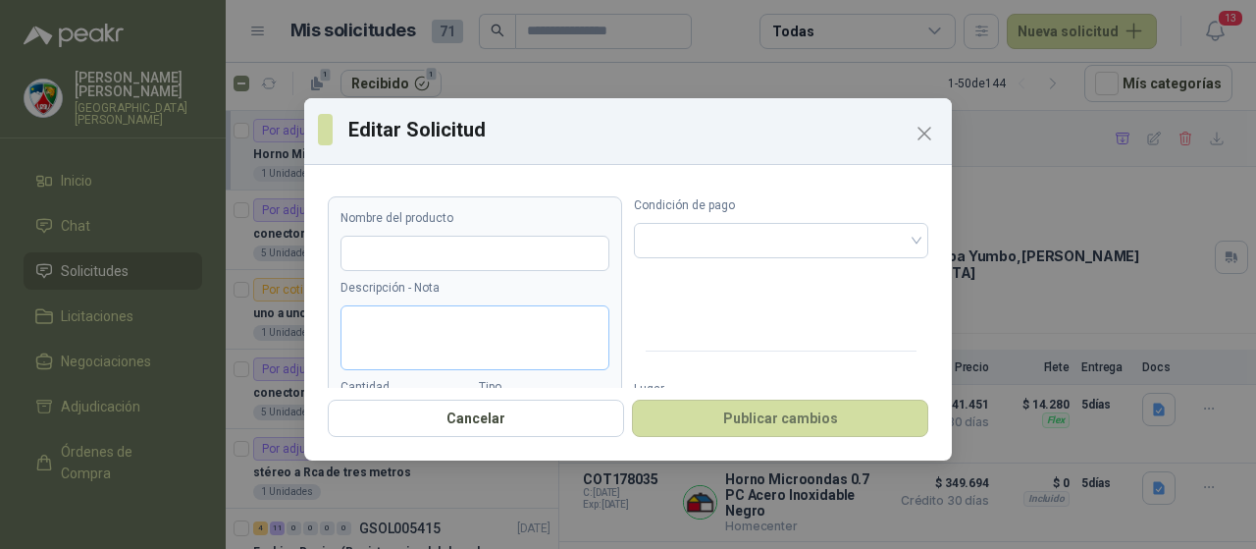
type input "**********"
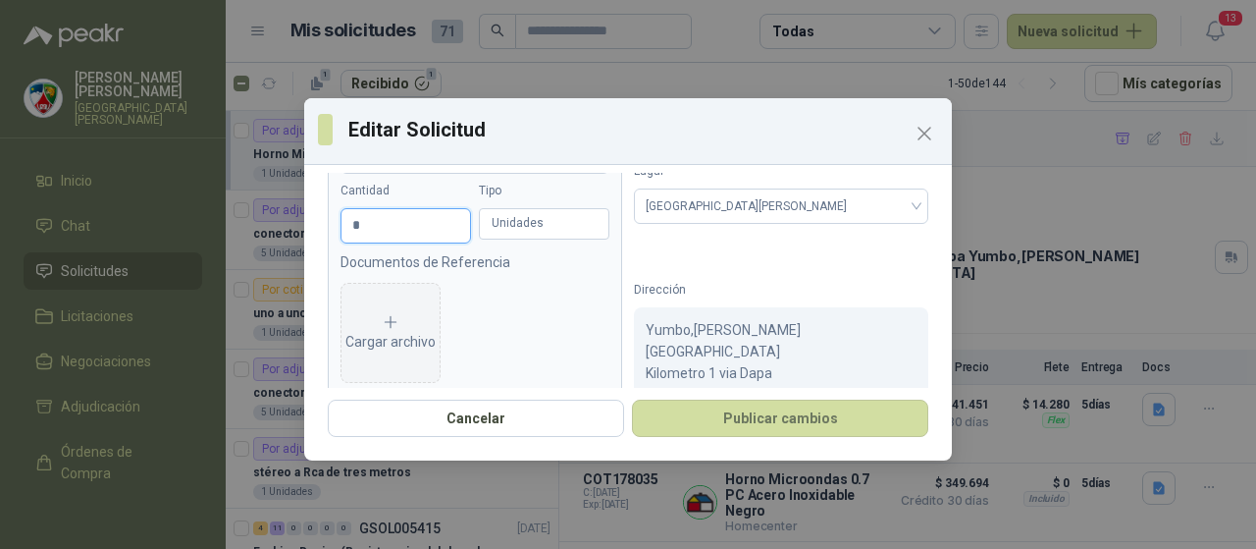
drag, startPoint x: 381, startPoint y: 223, endPoint x: 224, endPoint y: 178, distance: 163.4
click at [224, 178] on div "**********" at bounding box center [628, 274] width 1256 height 549
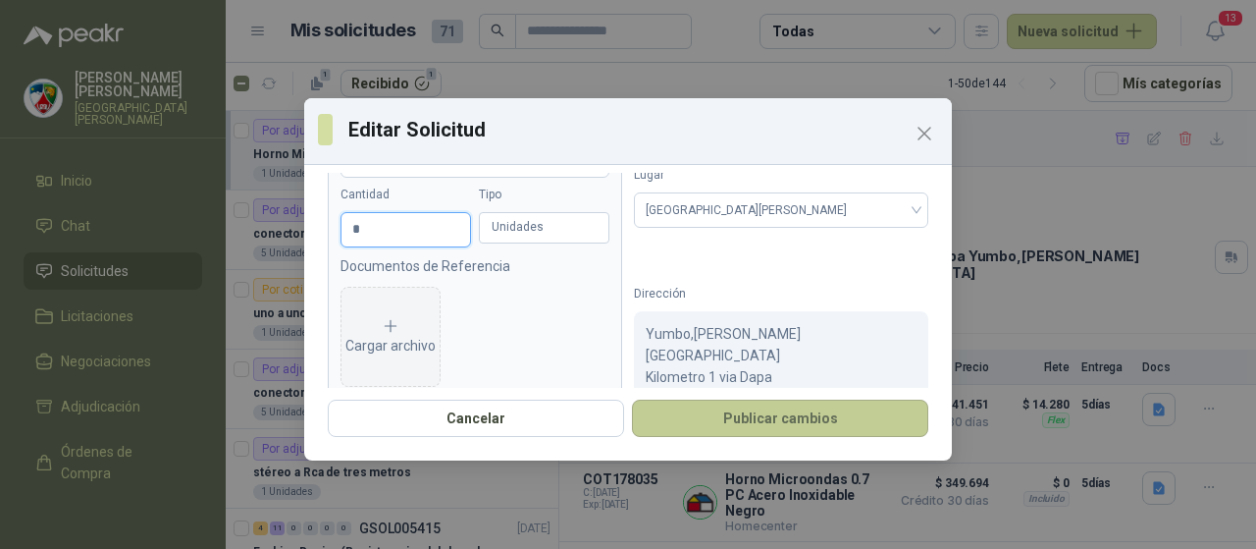
type input "*"
click at [725, 421] on button "Publicar cambios" at bounding box center [780, 417] width 296 height 37
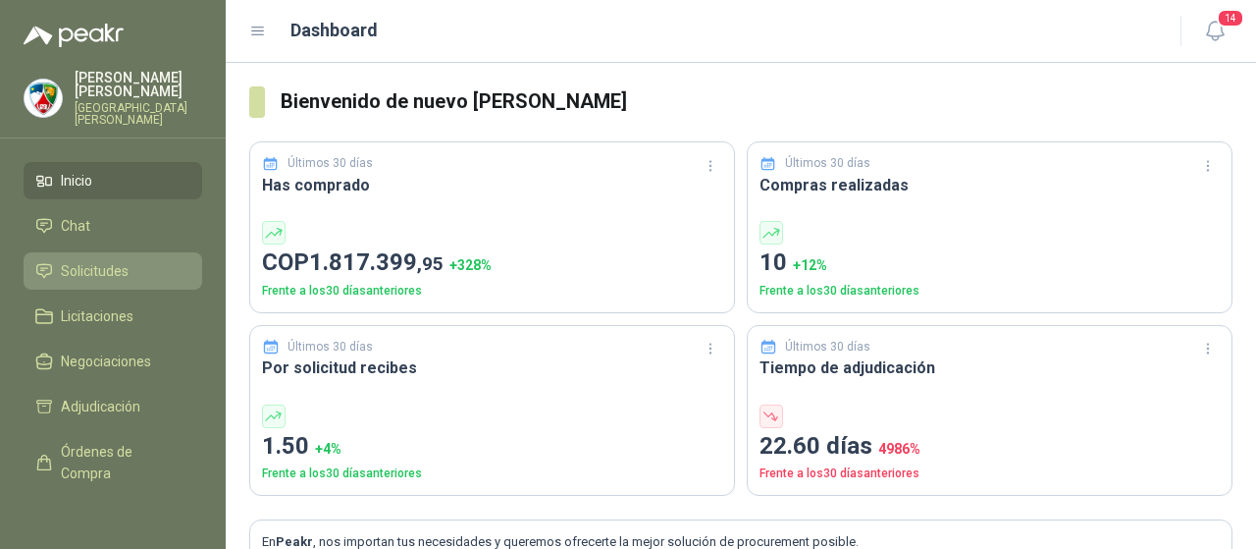
click at [99, 260] on span "Solicitudes" at bounding box center [95, 271] width 68 height 22
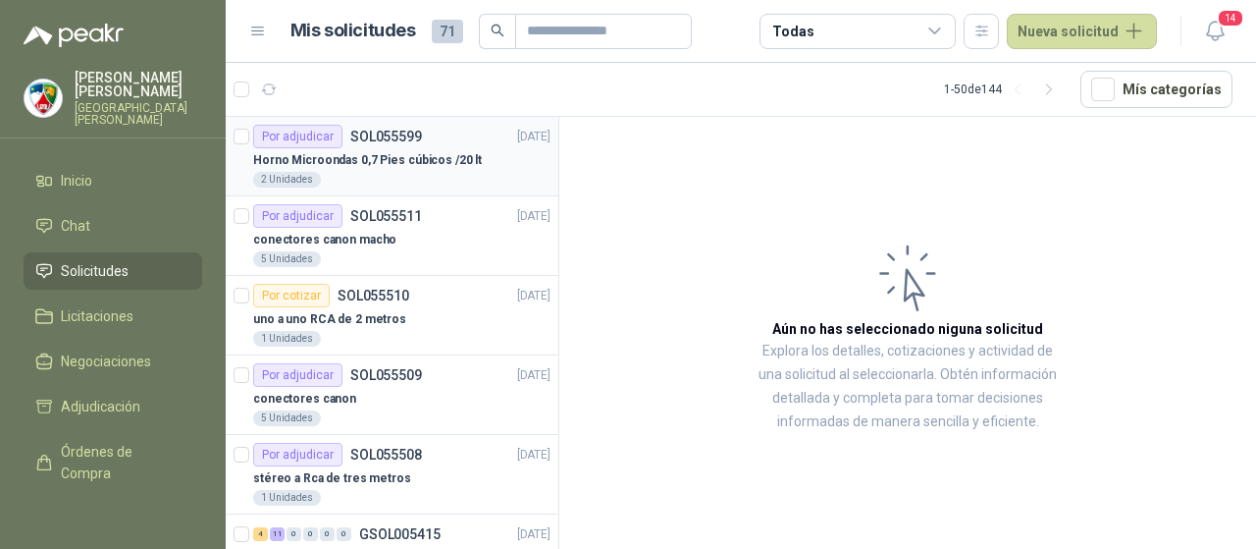
click at [371, 164] on p "Horno Microondas 0,7 Pies cúbicos /20 lt" at bounding box center [367, 160] width 229 height 19
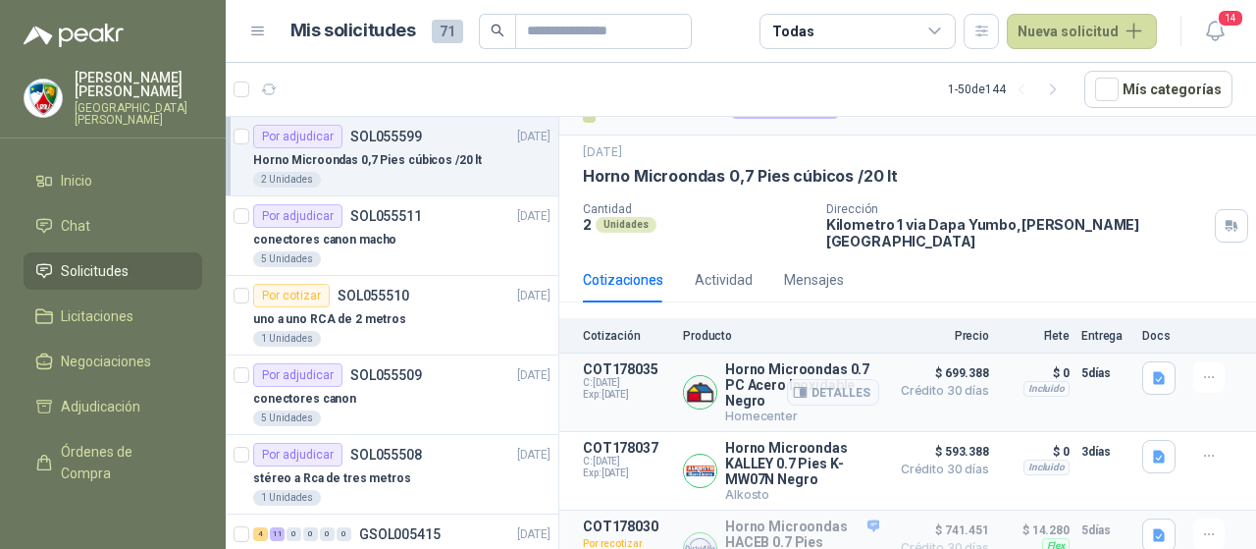
scroll to position [57, 0]
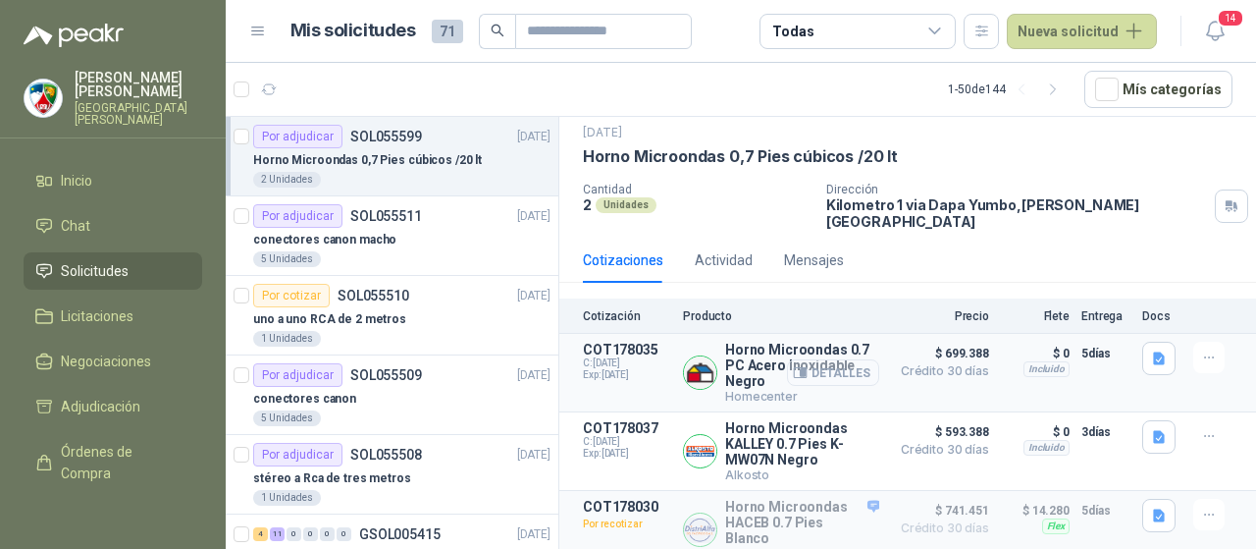
click at [824, 359] on button "Detalles" at bounding box center [833, 372] width 92 height 26
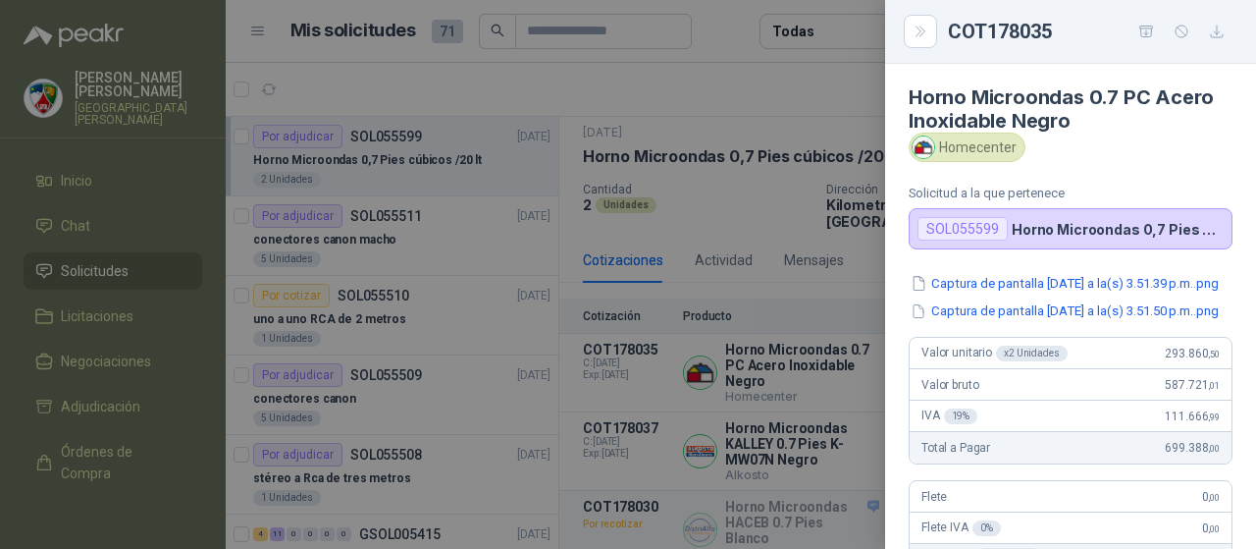
scroll to position [0, 0]
click at [998, 284] on button "Captura de pantalla [DATE] a la(s) 3.51.39 p.m..png" at bounding box center [1065, 285] width 312 height 21
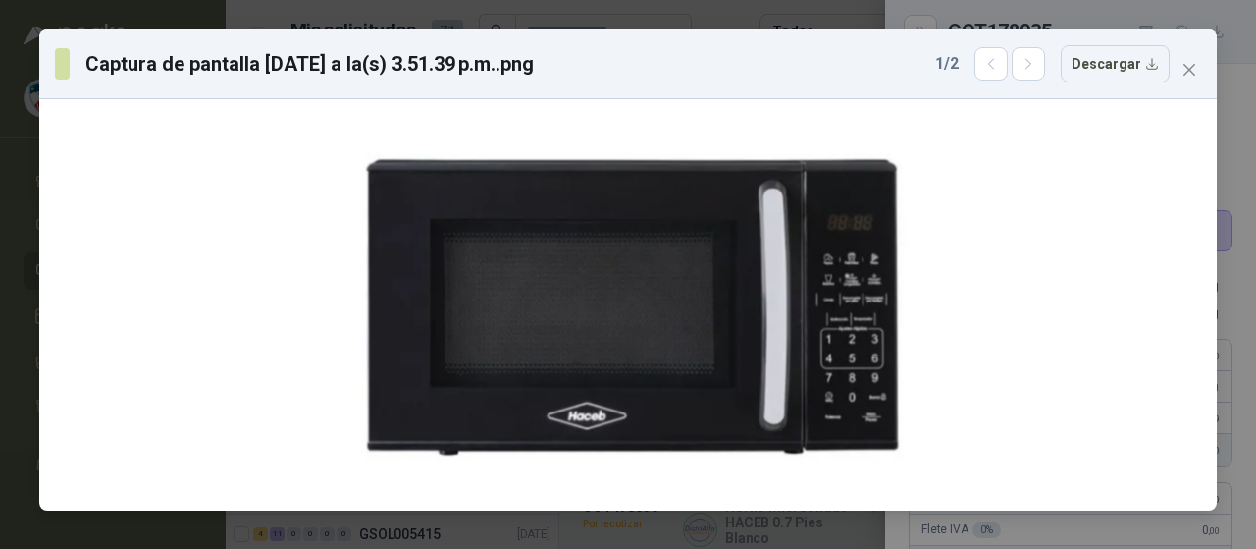
drag, startPoint x: 1191, startPoint y: 69, endPoint x: 1165, endPoint y: 136, distance: 72.7
click at [1189, 69] on icon "close" at bounding box center [1190, 70] width 16 height 16
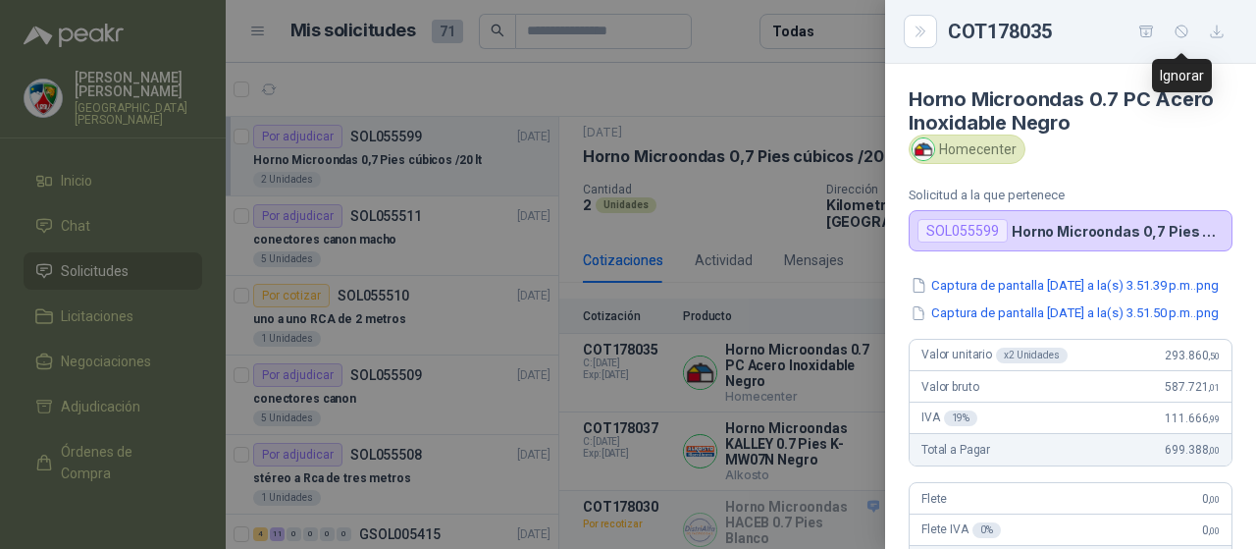
click at [1181, 34] on icon "button" at bounding box center [1182, 32] width 17 height 17
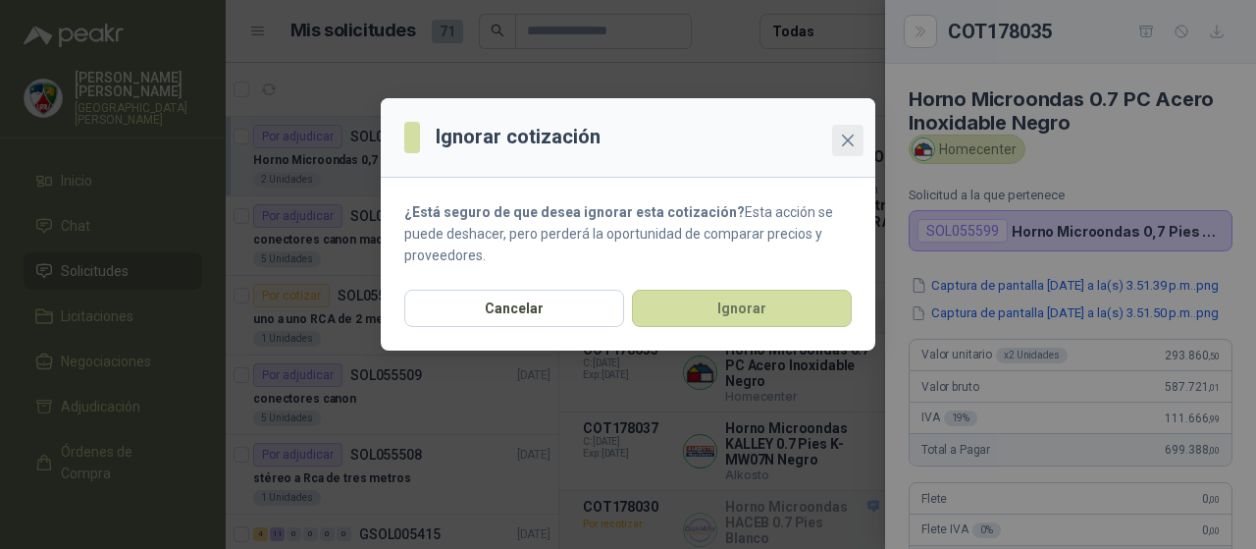
click at [853, 136] on icon "close" at bounding box center [848, 140] width 16 height 16
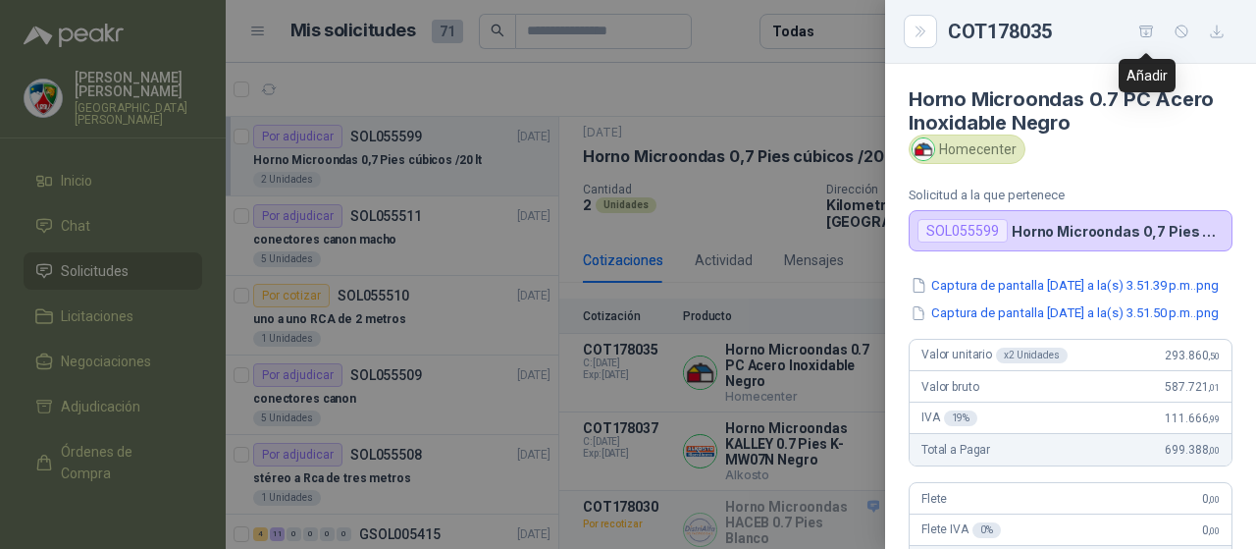
click at [1147, 25] on icon "button" at bounding box center [1146, 32] width 17 height 17
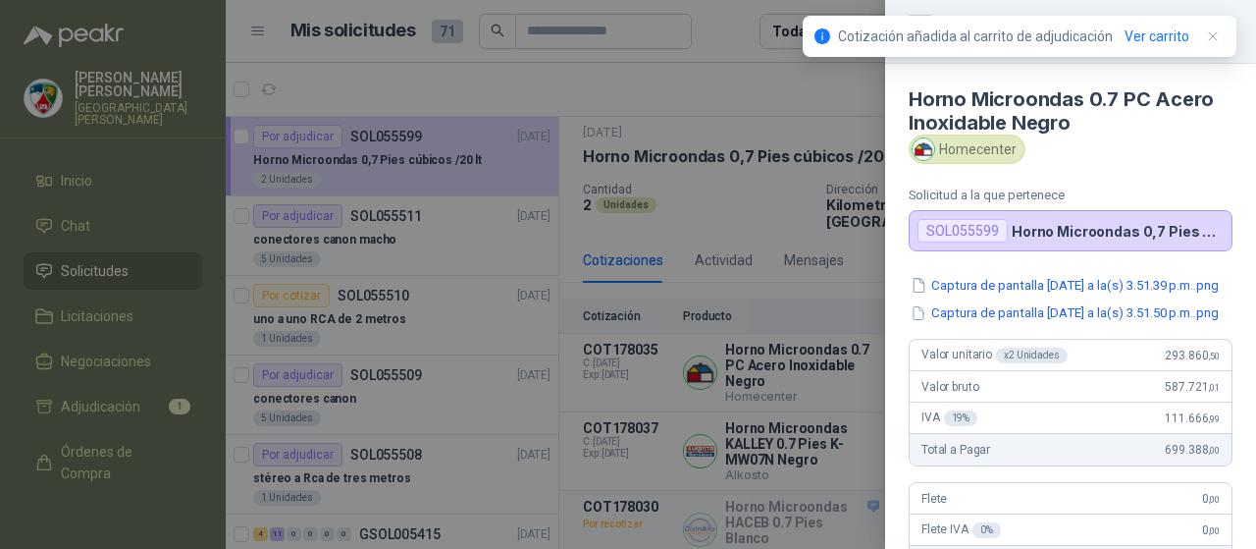
drag, startPoint x: 149, startPoint y: 359, endPoint x: 141, endPoint y: 347, distance: 14.2
click at [145, 350] on div at bounding box center [628, 274] width 1256 height 549
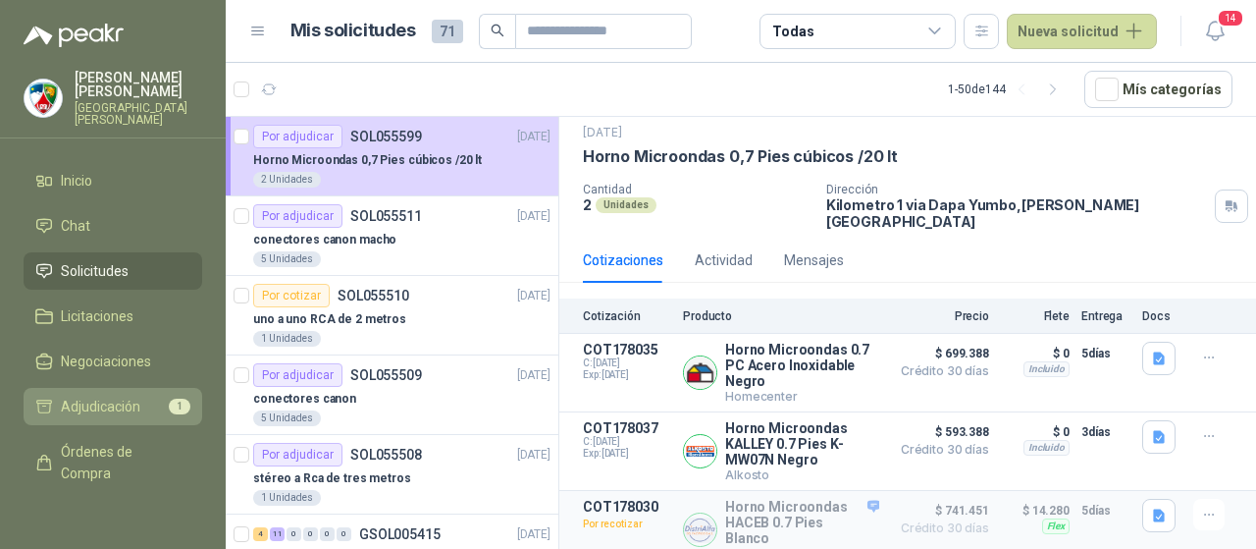
click at [114, 395] on span "Adjudicación" at bounding box center [100, 406] width 79 height 22
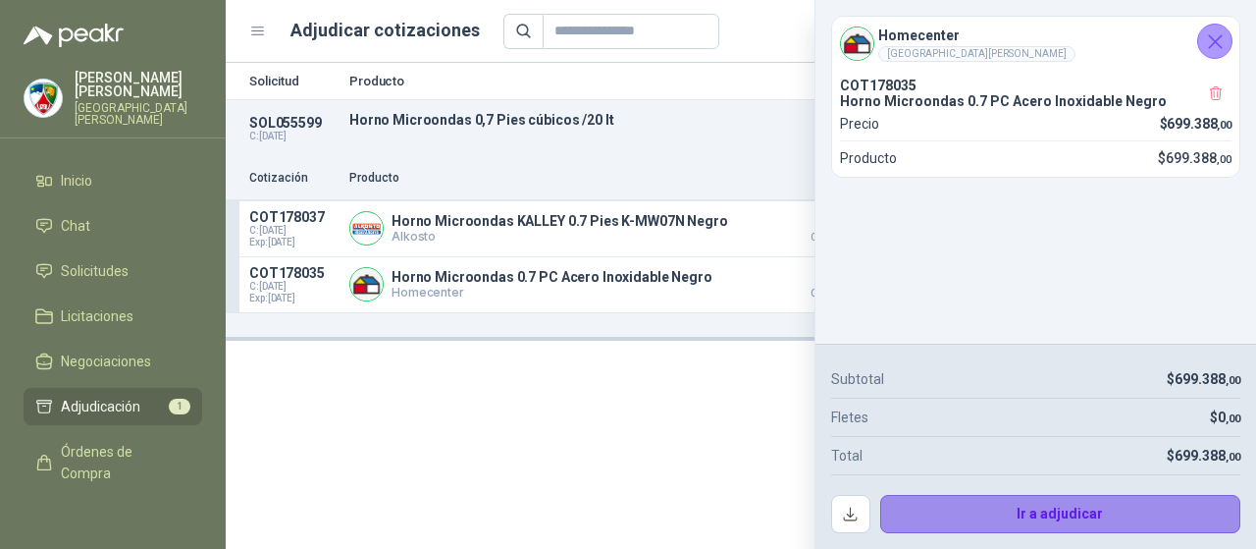
click at [1140, 509] on button "Ir a adjudicar" at bounding box center [1060, 514] width 361 height 39
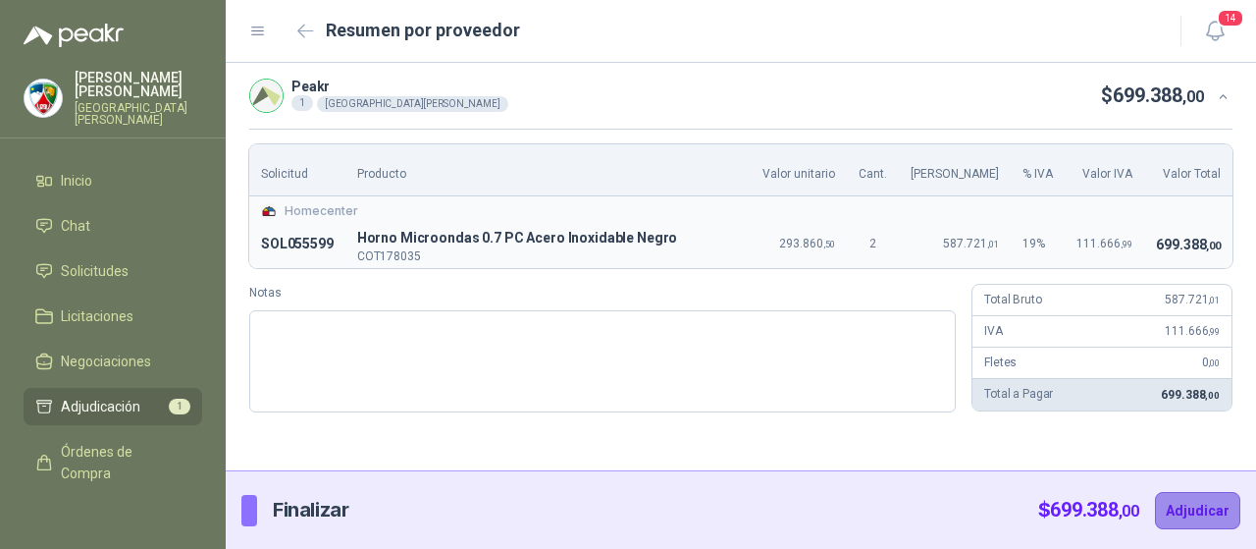
click at [1205, 512] on button "Adjudicar" at bounding box center [1197, 510] width 85 height 37
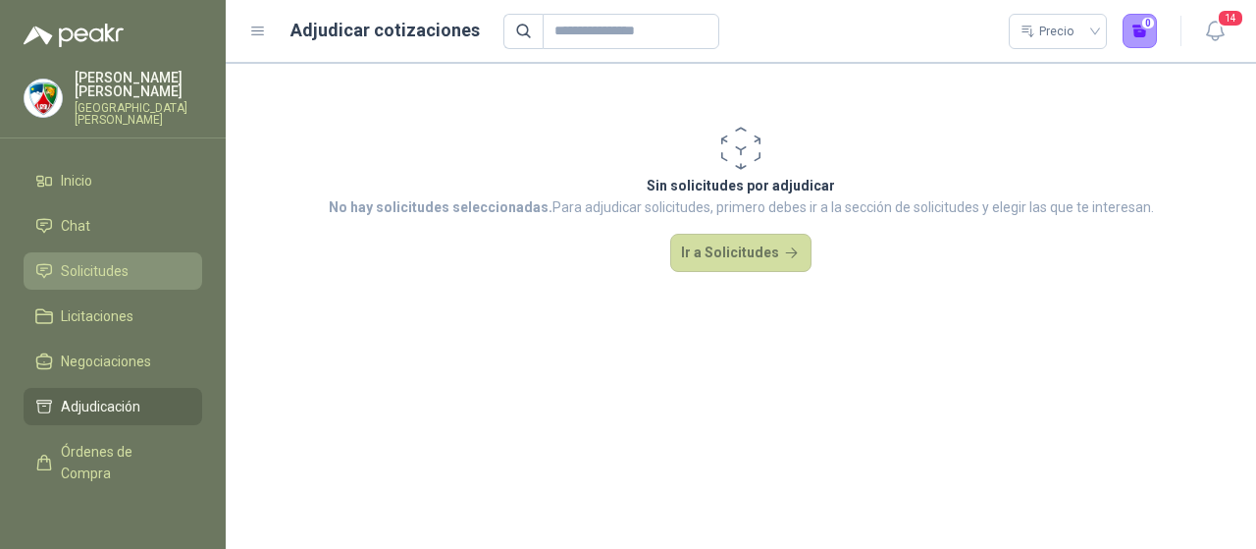
click at [110, 260] on span "Solicitudes" at bounding box center [95, 271] width 68 height 22
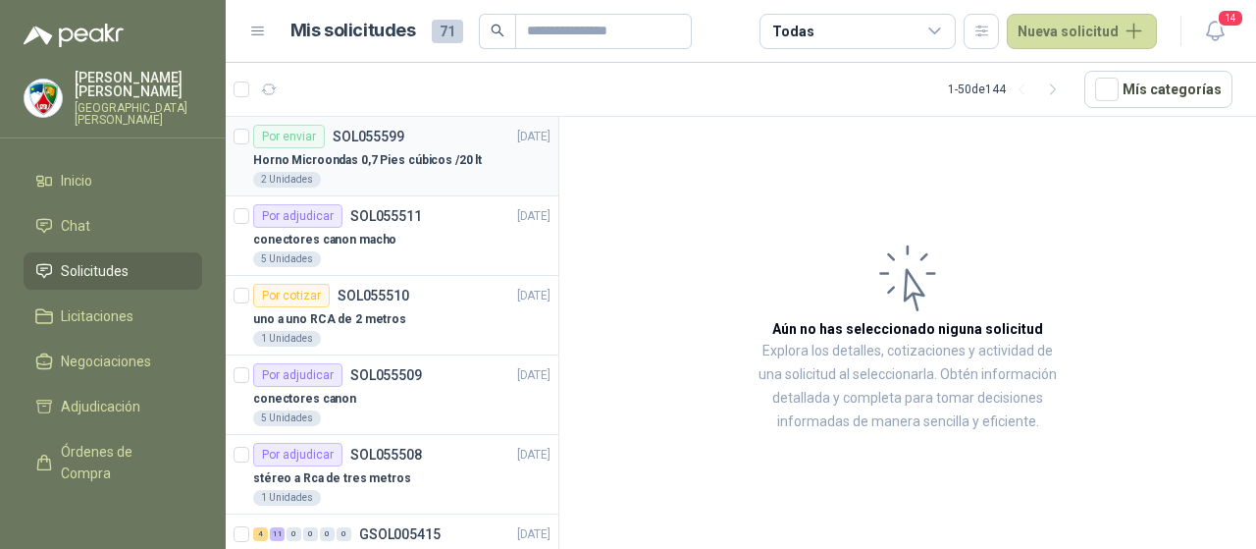
click at [371, 172] on div "2 Unidades" at bounding box center [401, 180] width 297 height 16
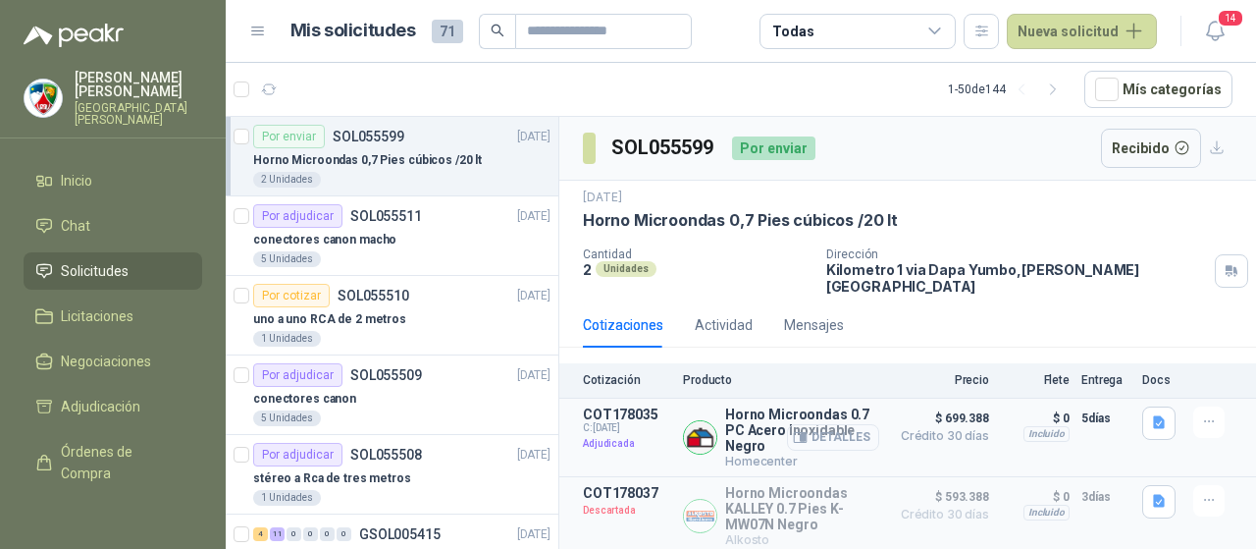
click at [828, 427] on button "Detalles" at bounding box center [833, 437] width 92 height 26
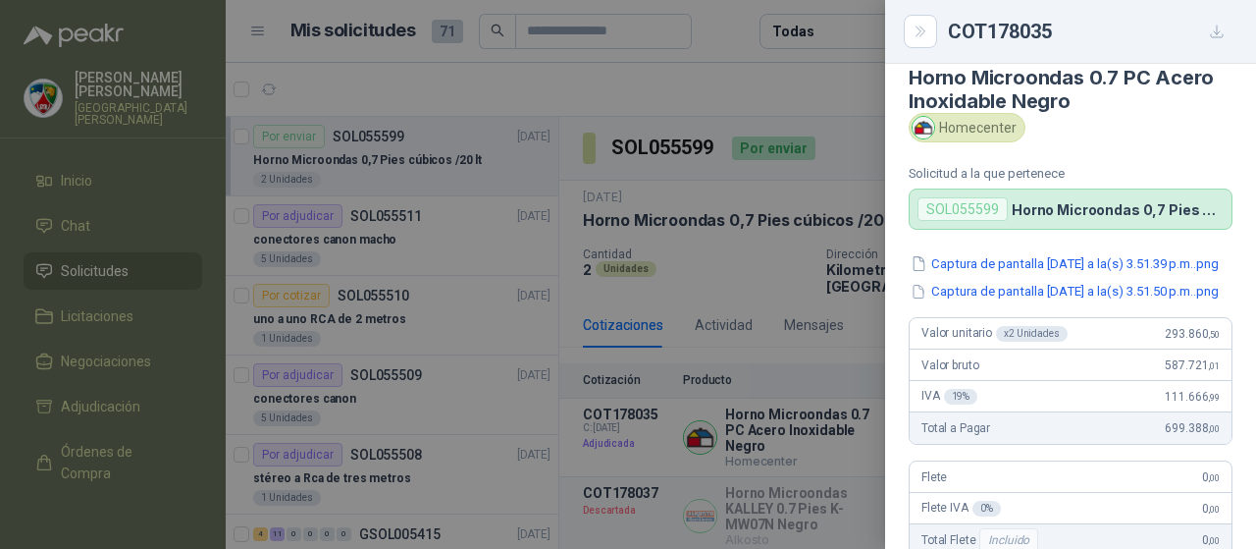
click at [576, 180] on div at bounding box center [628, 274] width 1256 height 549
